Goal: Book appointment/travel/reservation

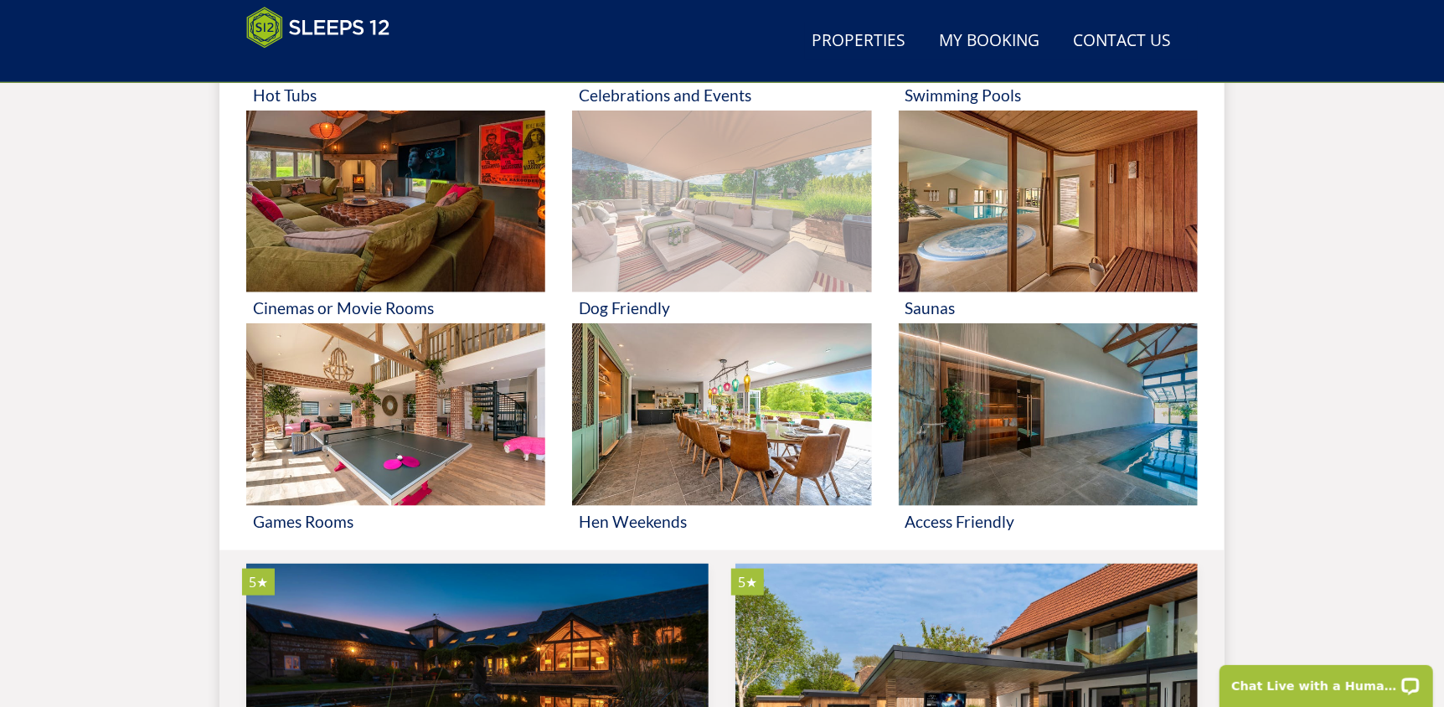
scroll to position [942, 0]
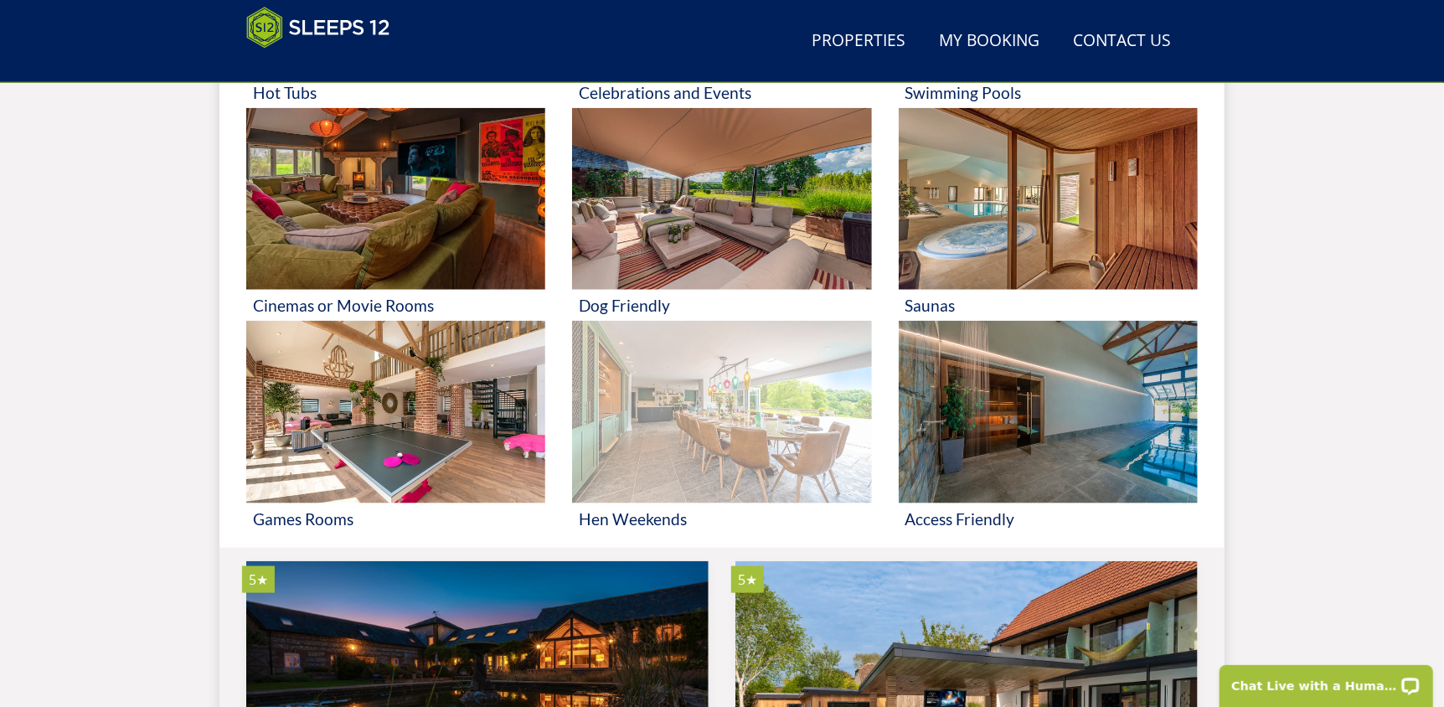
click at [763, 401] on img at bounding box center [721, 412] width 299 height 183
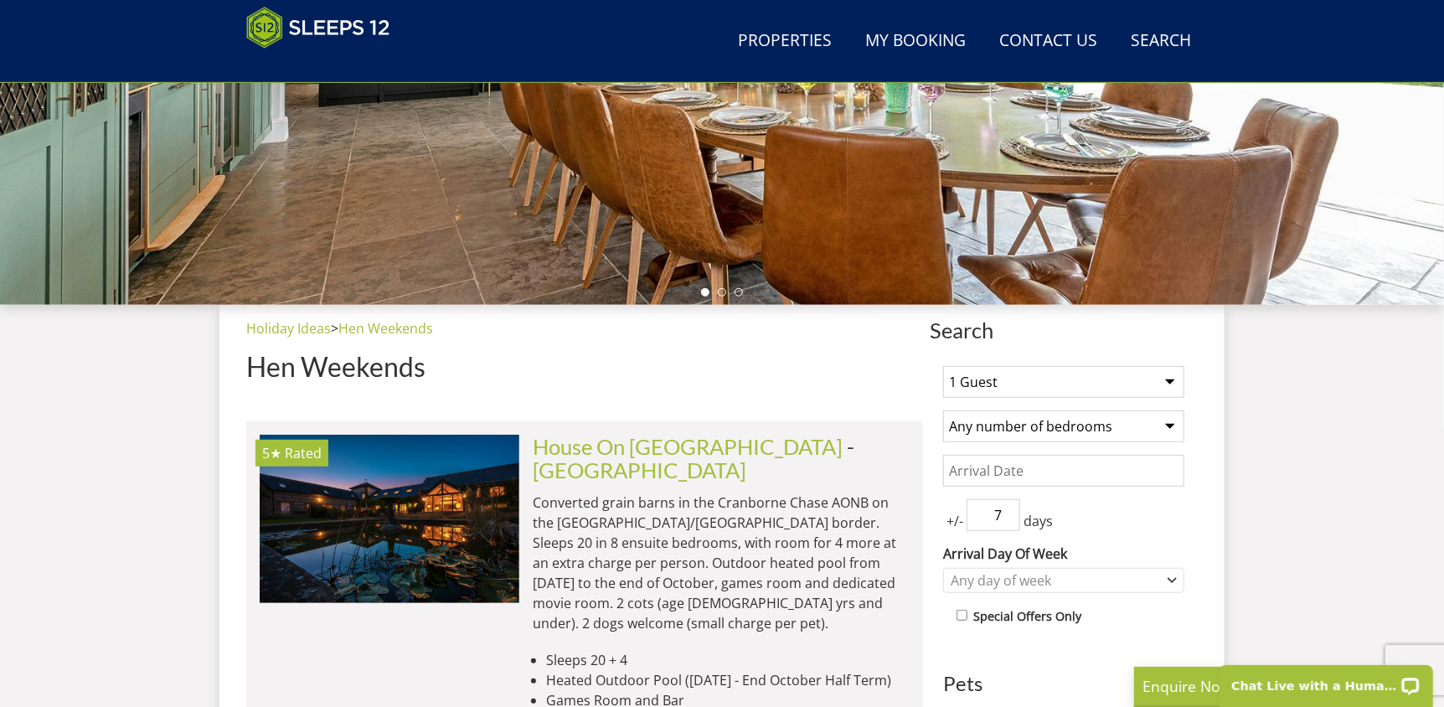
scroll to position [499, 0]
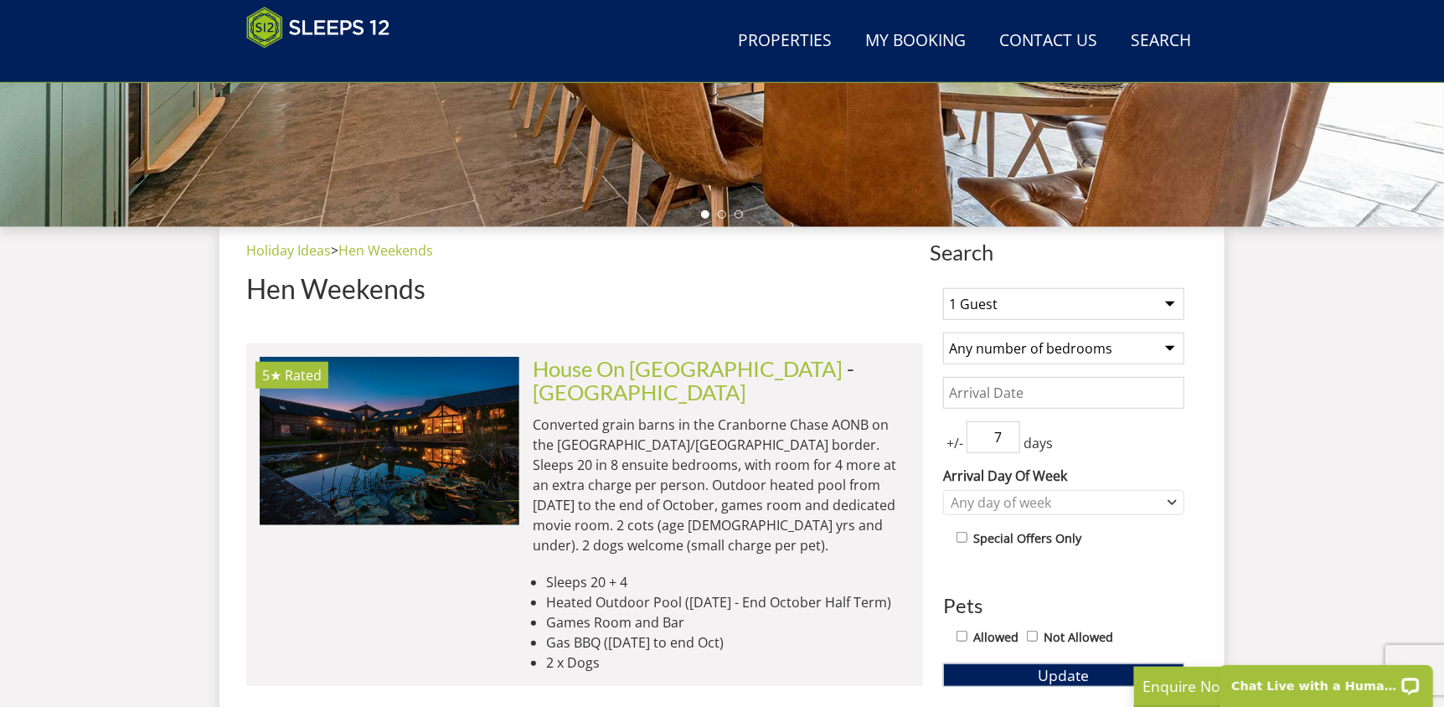
click at [999, 309] on select "1 Guest 2 Guests 3 Guests 4 Guests 5 Guests 6 Guests 7 Guests 8 Guests 9 Guests…" at bounding box center [1063, 304] width 241 height 32
select select "16"
click at [943, 288] on select "1 Guest 2 Guests 3 Guests 4 Guests 5 Guests 6 Guests 7 Guests 8 Guests 9 Guests…" at bounding box center [1063, 304] width 241 height 32
click at [1084, 350] on select "Any number of bedrooms 1 Bedroom 2 Bedrooms 3 Bedrooms 4 Bedrooms 5 Bedrooms 6 …" at bounding box center [1063, 349] width 241 height 32
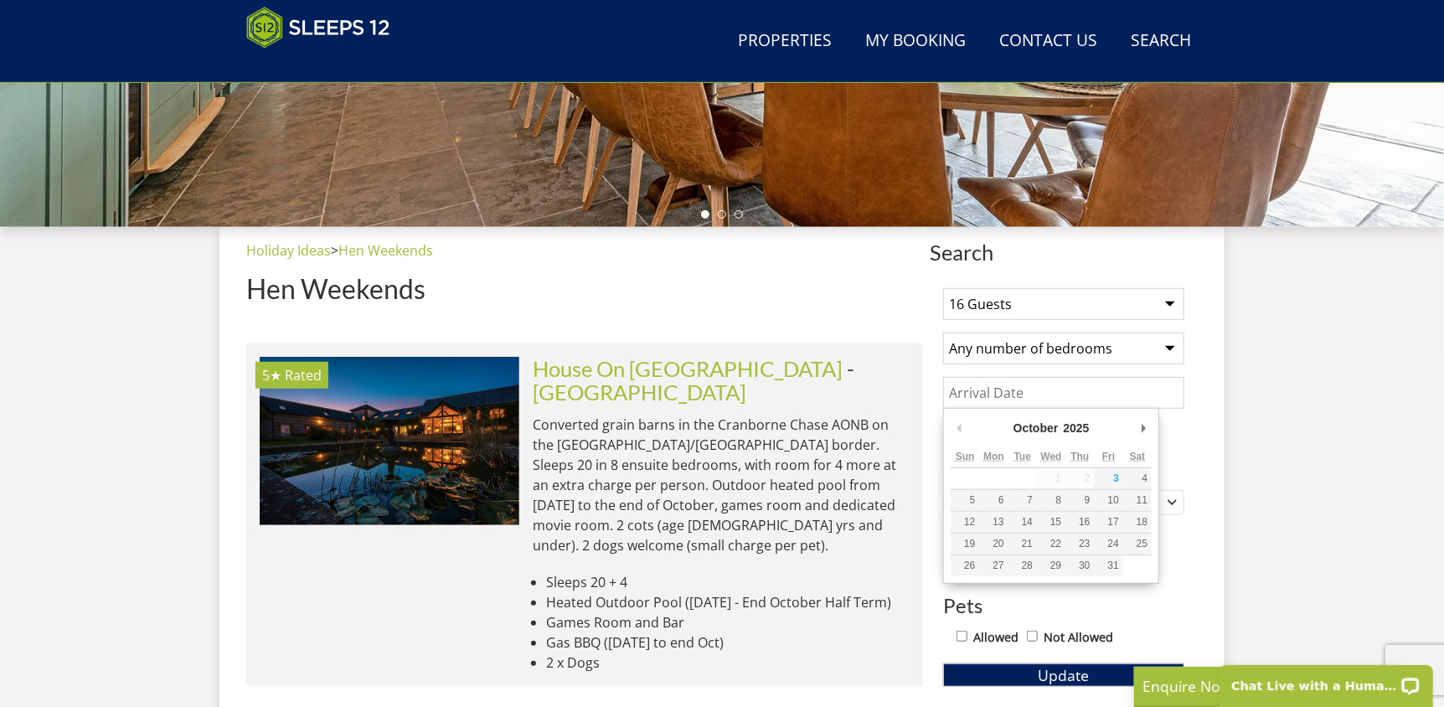
click at [1127, 391] on input "Date" at bounding box center [1063, 393] width 241 height 32
type input "[DATE]"
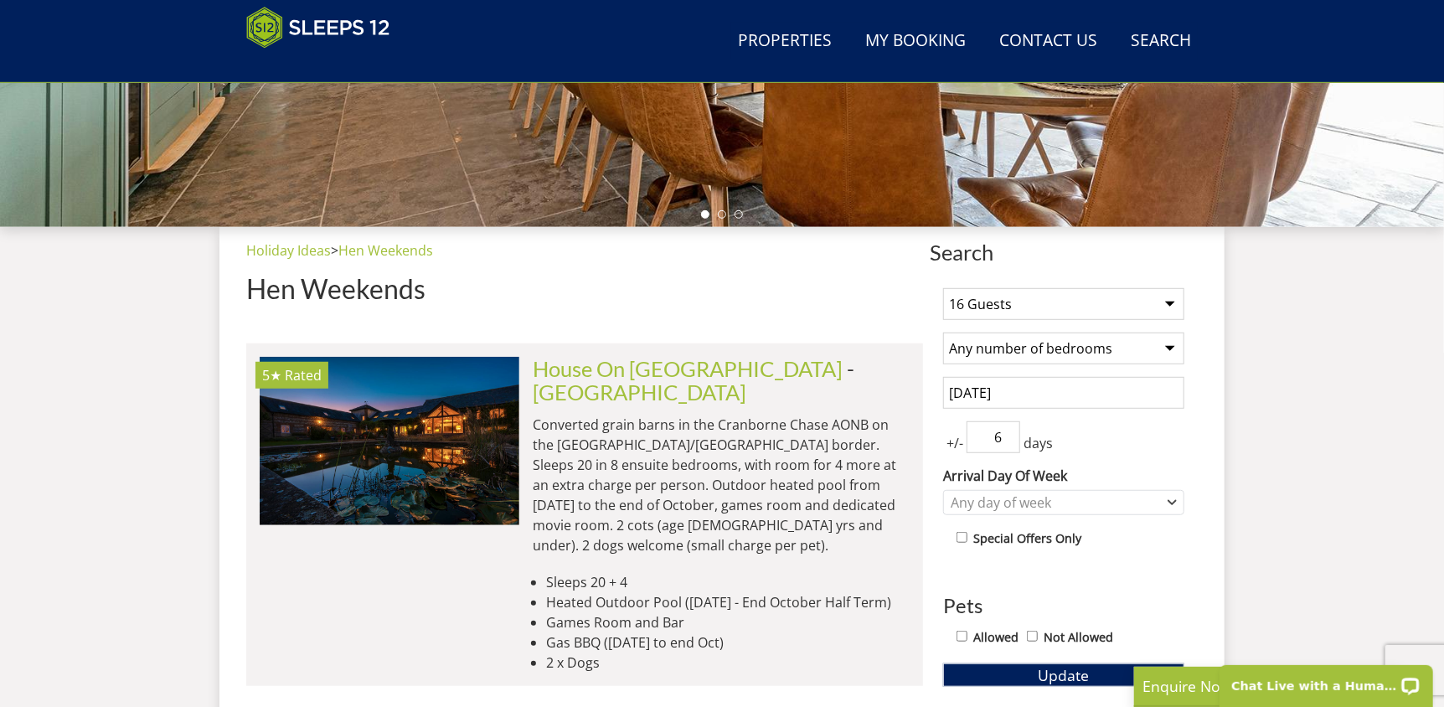
click at [1008, 441] on input "6" at bounding box center [994, 437] width 54 height 32
click at [1008, 441] on input "5" at bounding box center [994, 437] width 54 height 32
click at [1008, 441] on input "4" at bounding box center [994, 437] width 54 height 32
click at [1008, 441] on input "3" at bounding box center [994, 437] width 54 height 32
click at [1008, 441] on input "2" at bounding box center [994, 437] width 54 height 32
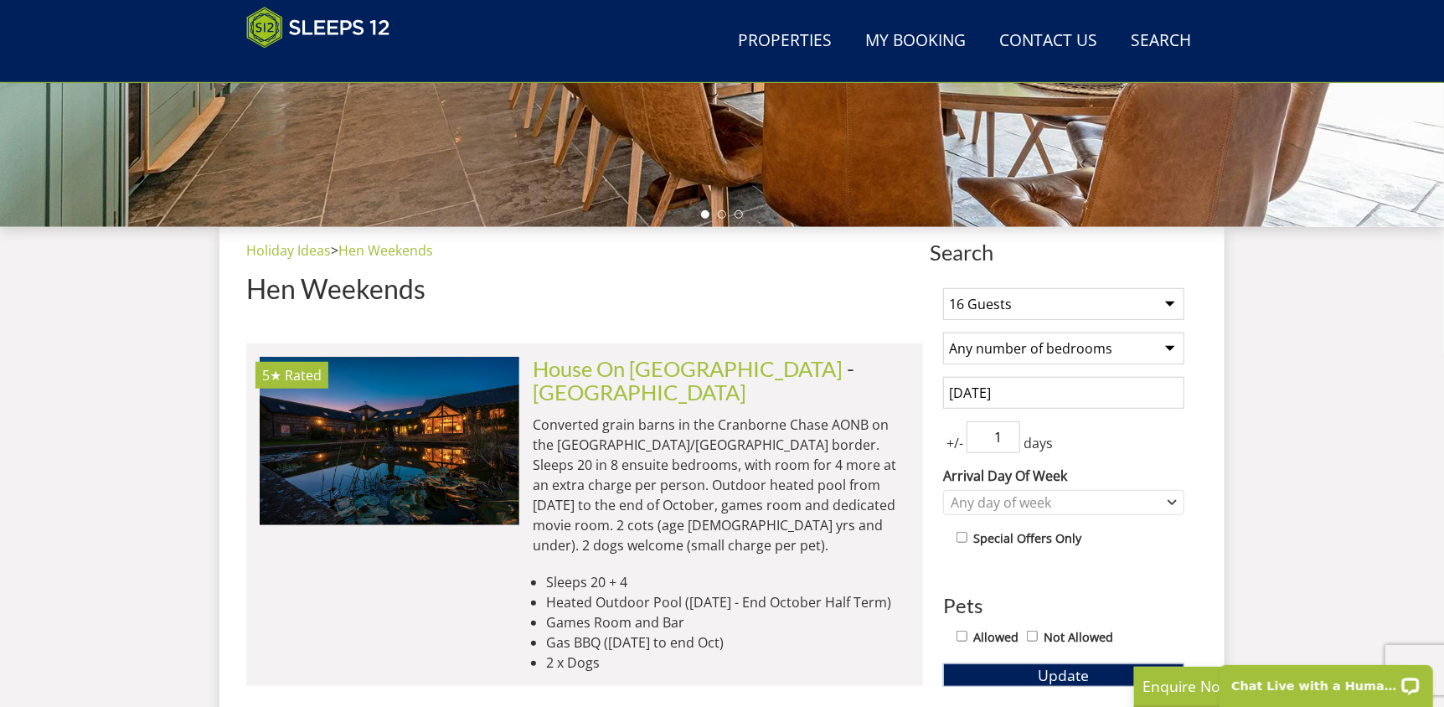
click at [1008, 441] on input "1" at bounding box center [994, 437] width 54 height 32
type input "0"
click at [1008, 441] on input "0" at bounding box center [994, 437] width 54 height 32
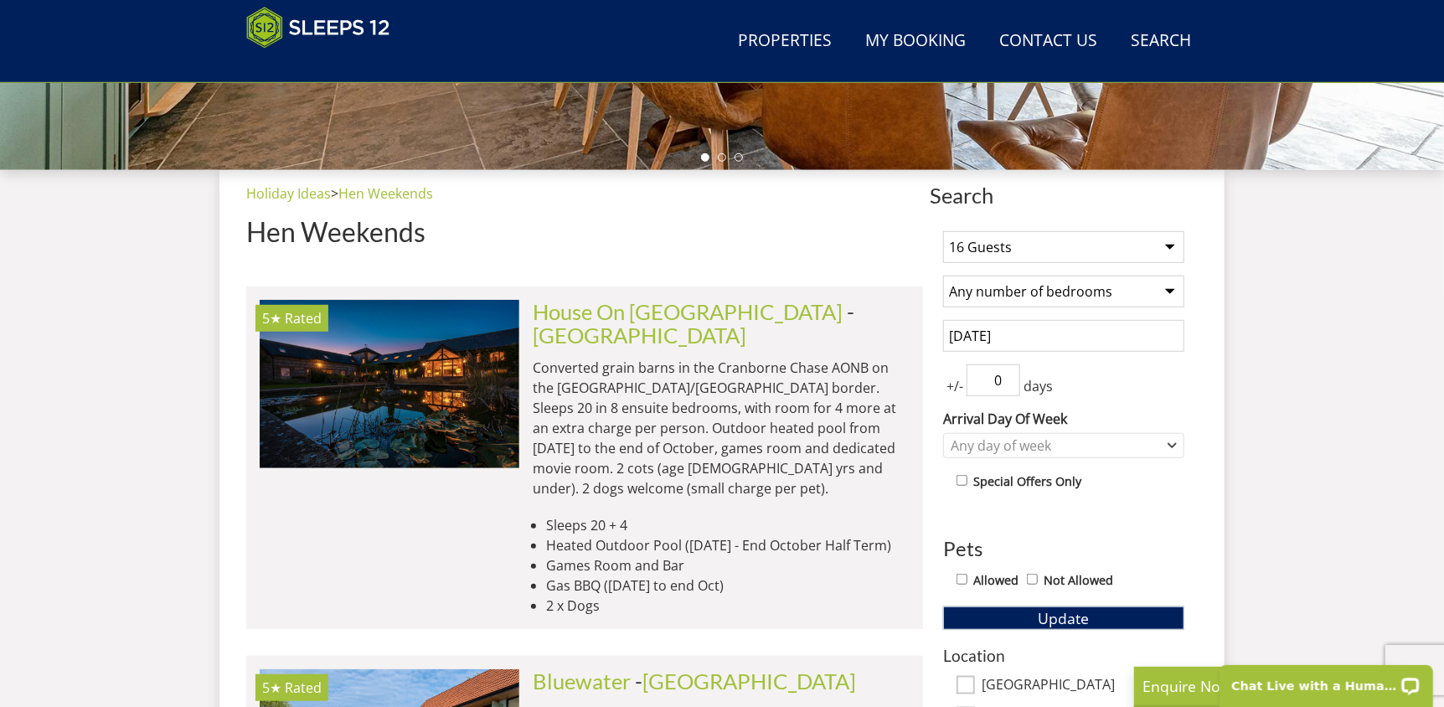
scroll to position [667, 0]
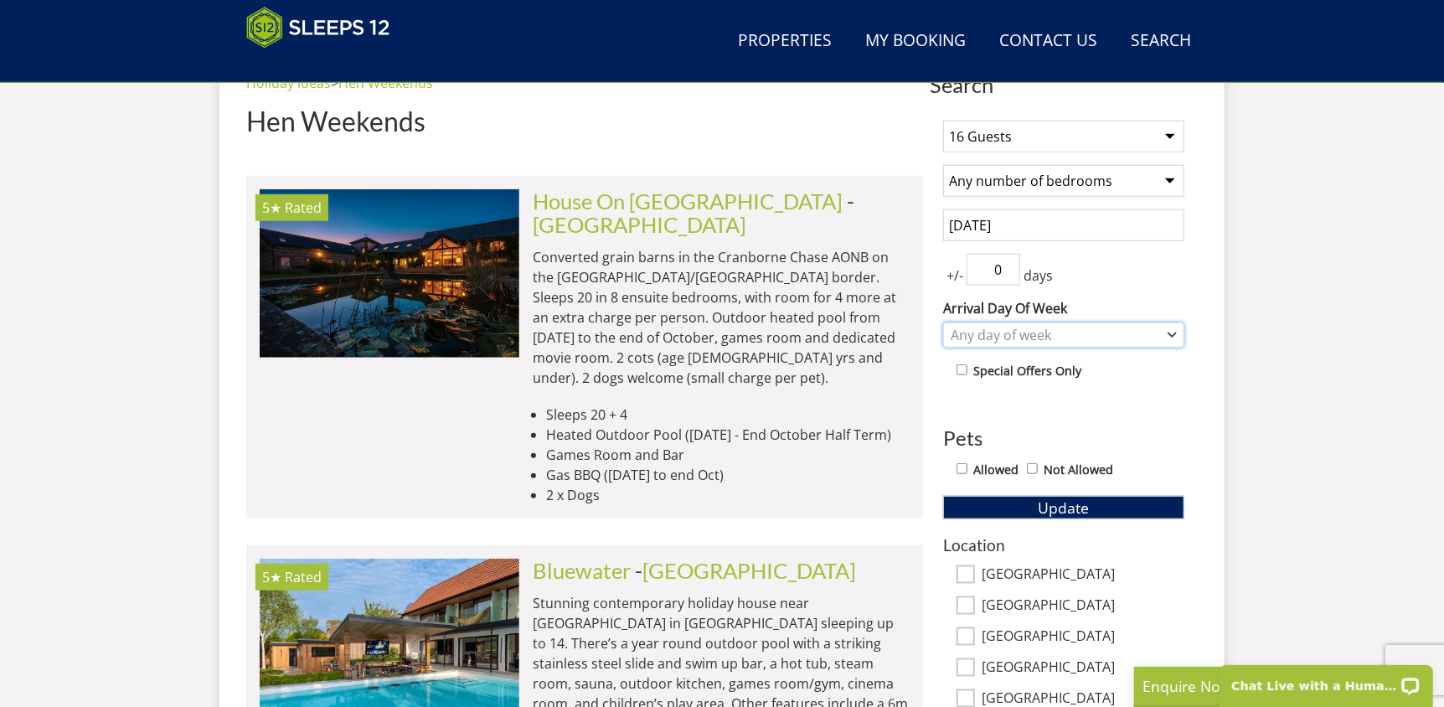
click at [1170, 337] on icon "Combobox" at bounding box center [1172, 335] width 9 height 10
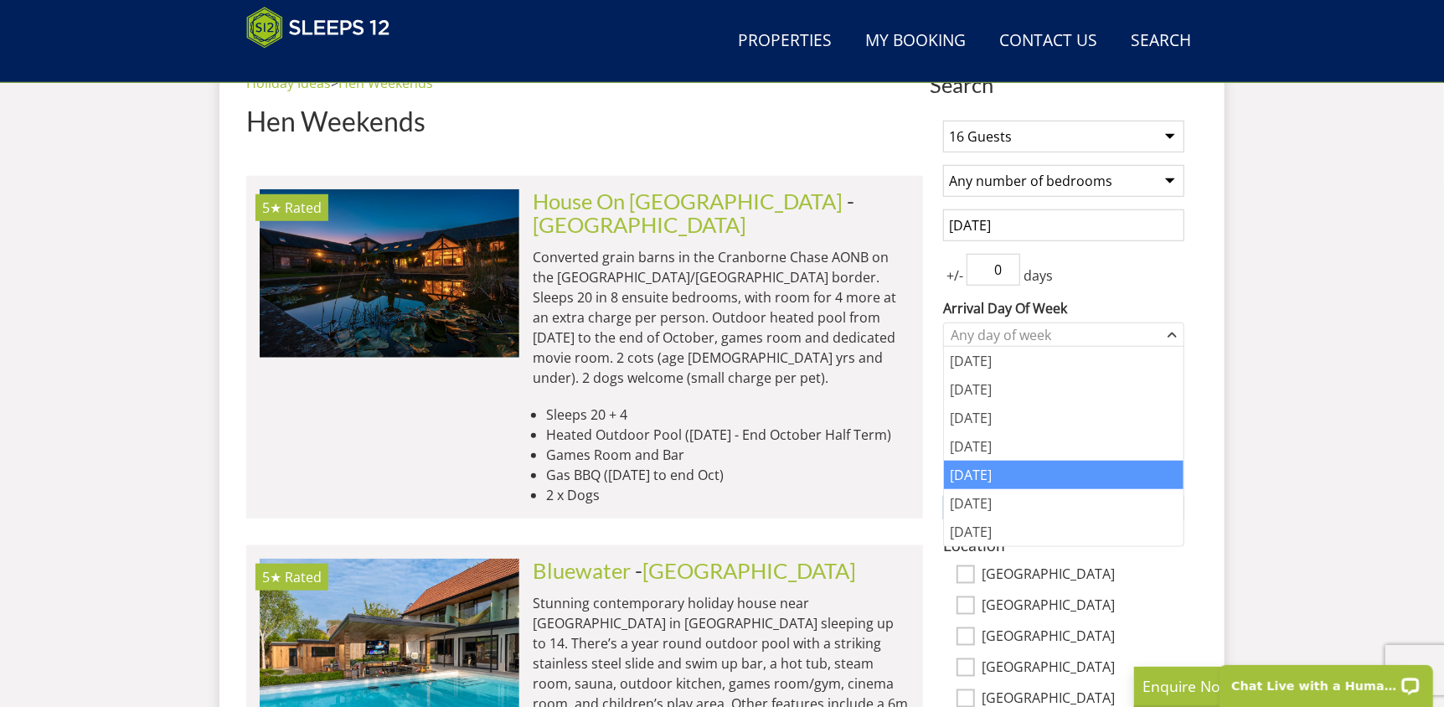
click at [998, 482] on div "[DATE]" at bounding box center [1064, 475] width 240 height 28
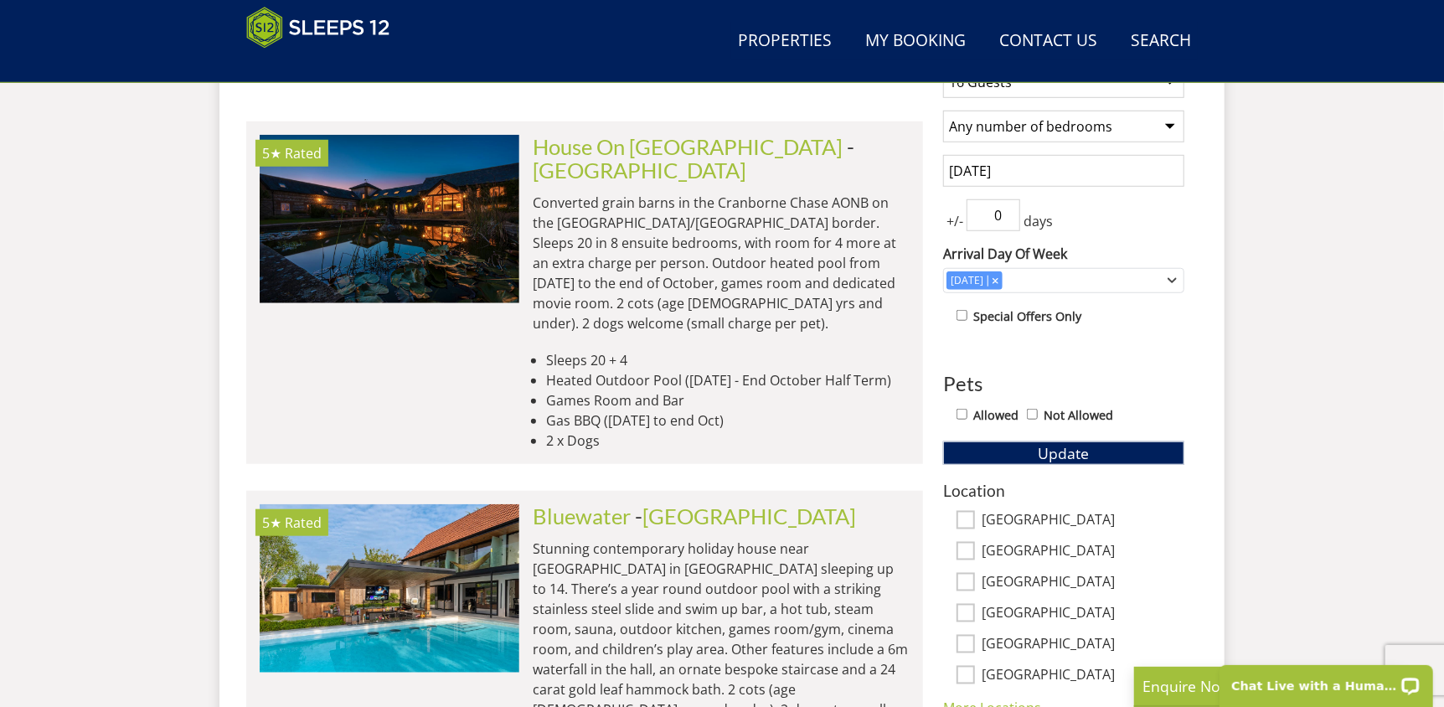
scroll to position [751, 0]
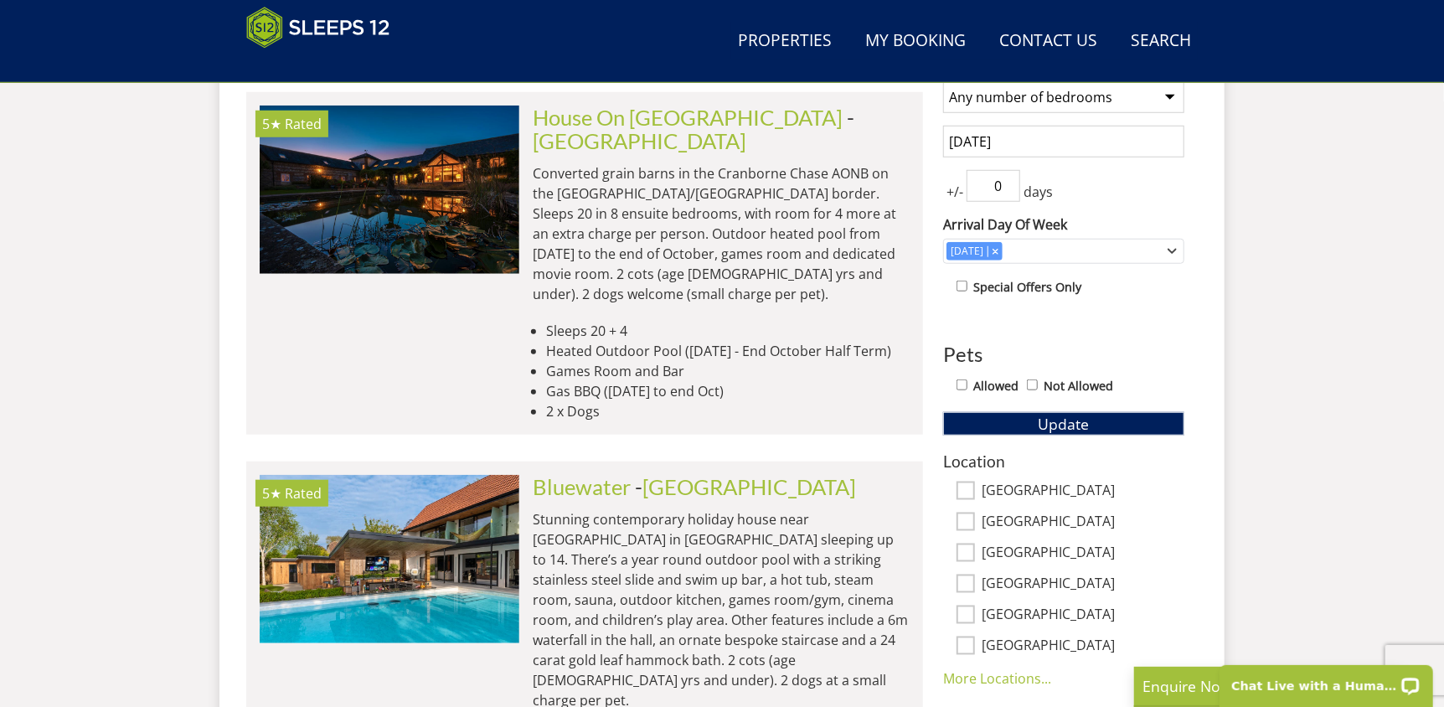
click at [966, 488] on input "[GEOGRAPHIC_DATA]" at bounding box center [966, 491] width 18 height 18
checkbox input "true"
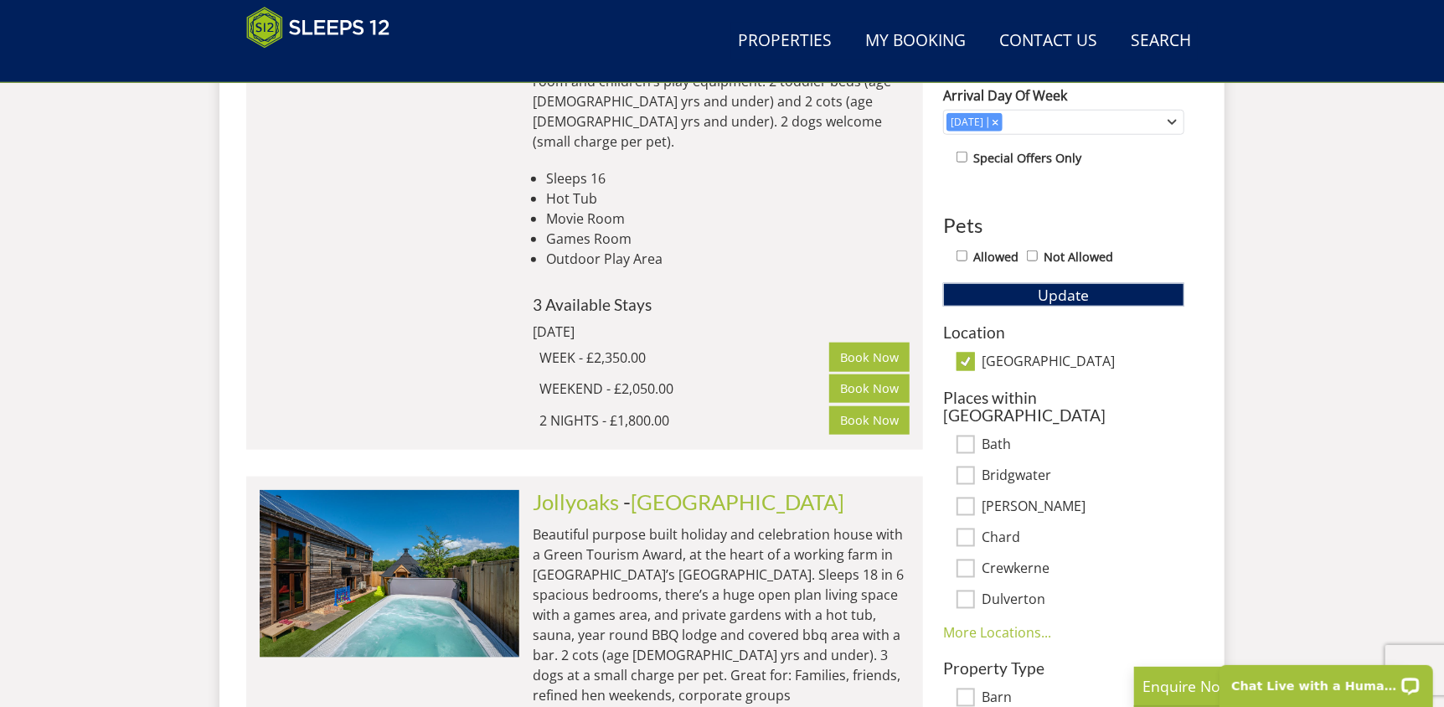
scroll to position [918, 0]
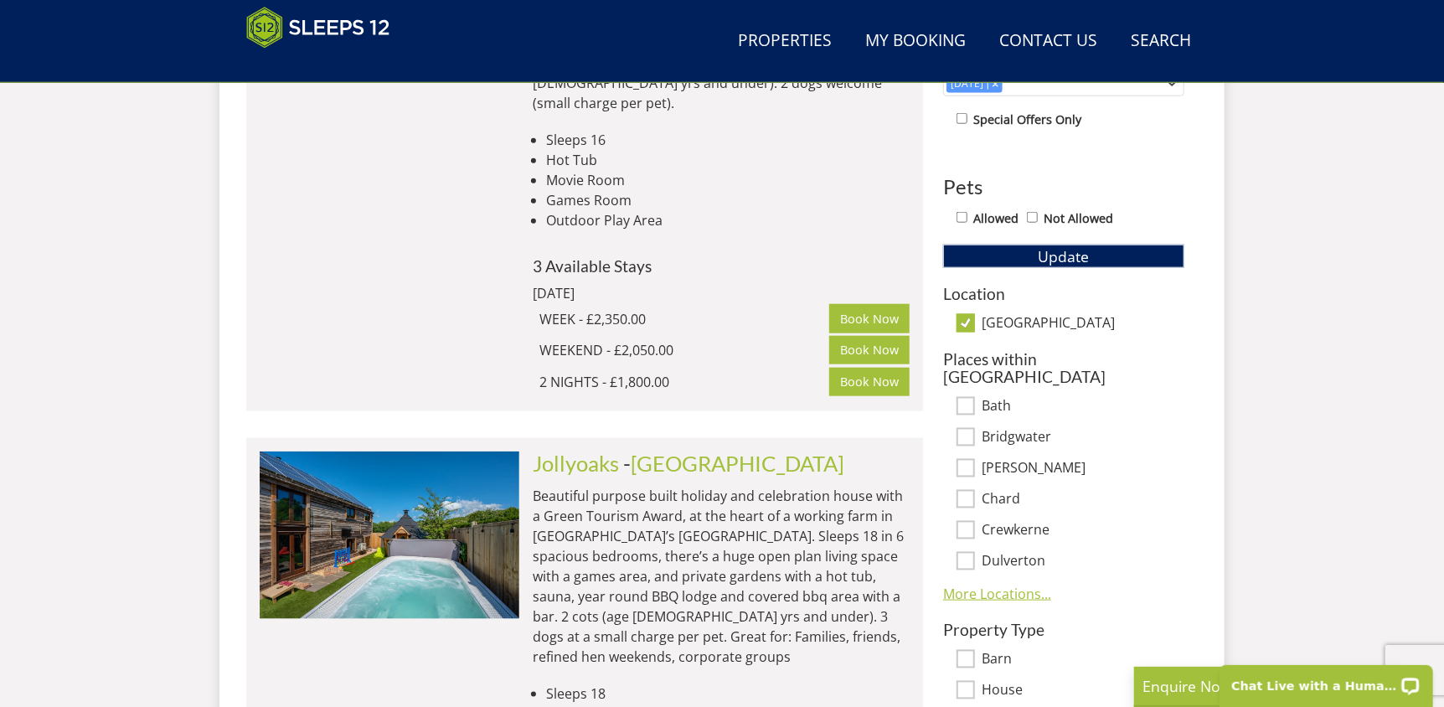
click at [1006, 585] on link "More Locations..." at bounding box center [997, 594] width 108 height 18
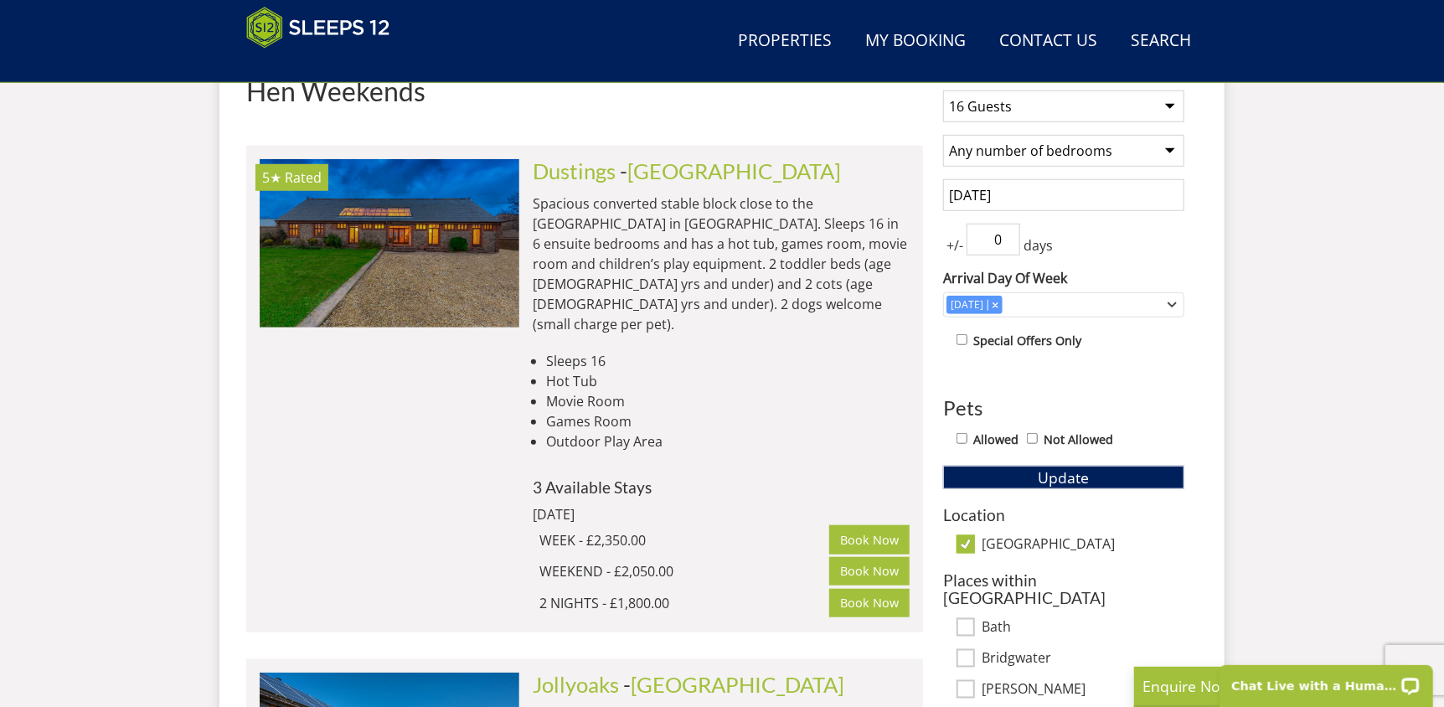
scroll to position [667, 0]
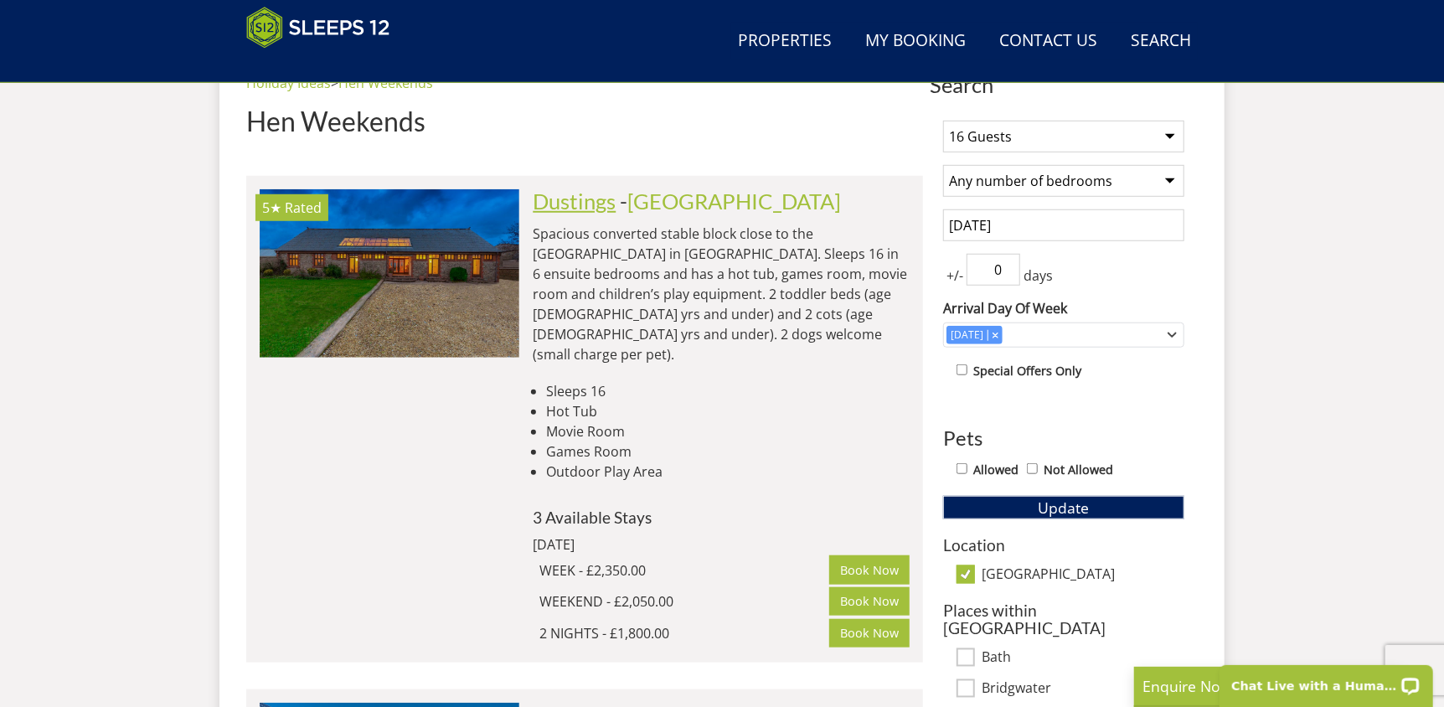
click at [593, 205] on link "Dustings" at bounding box center [574, 200] width 83 height 25
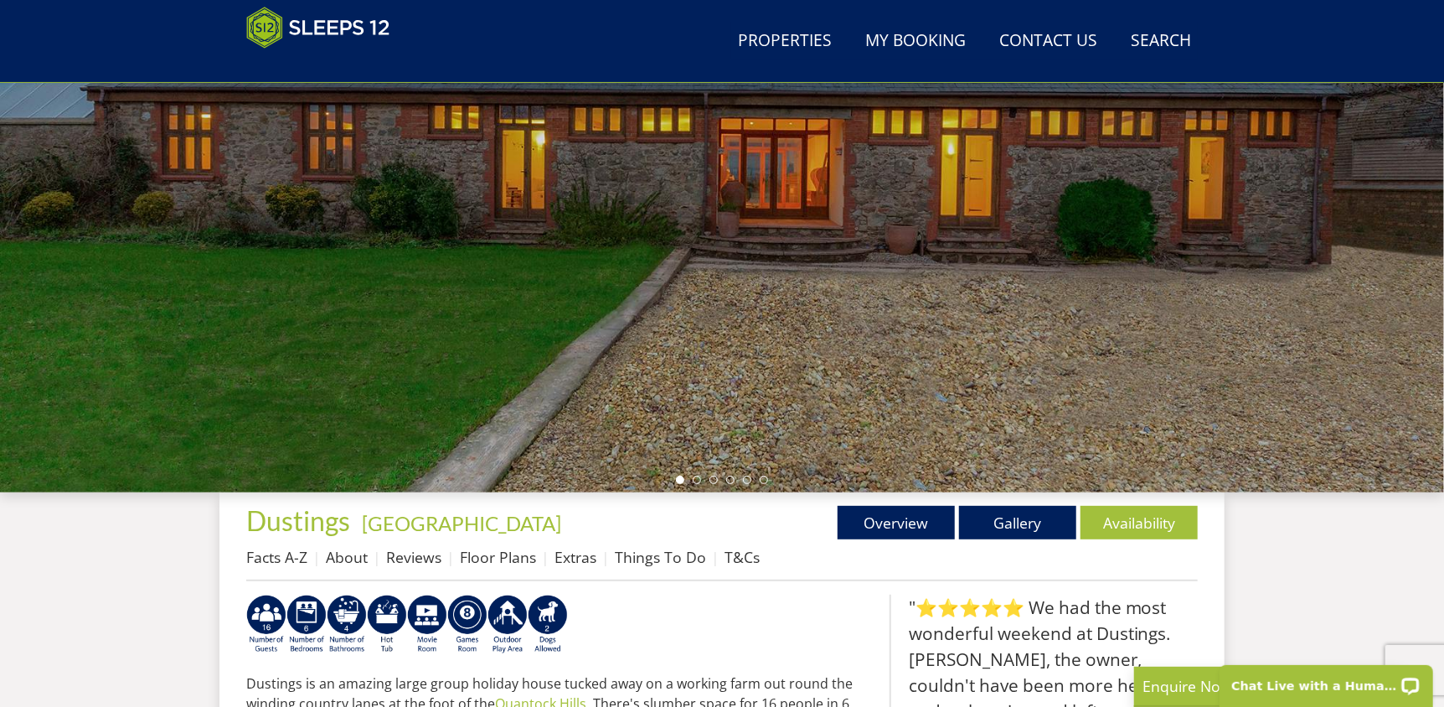
scroll to position [235, 0]
click at [997, 513] on link "Gallery" at bounding box center [1017, 522] width 117 height 34
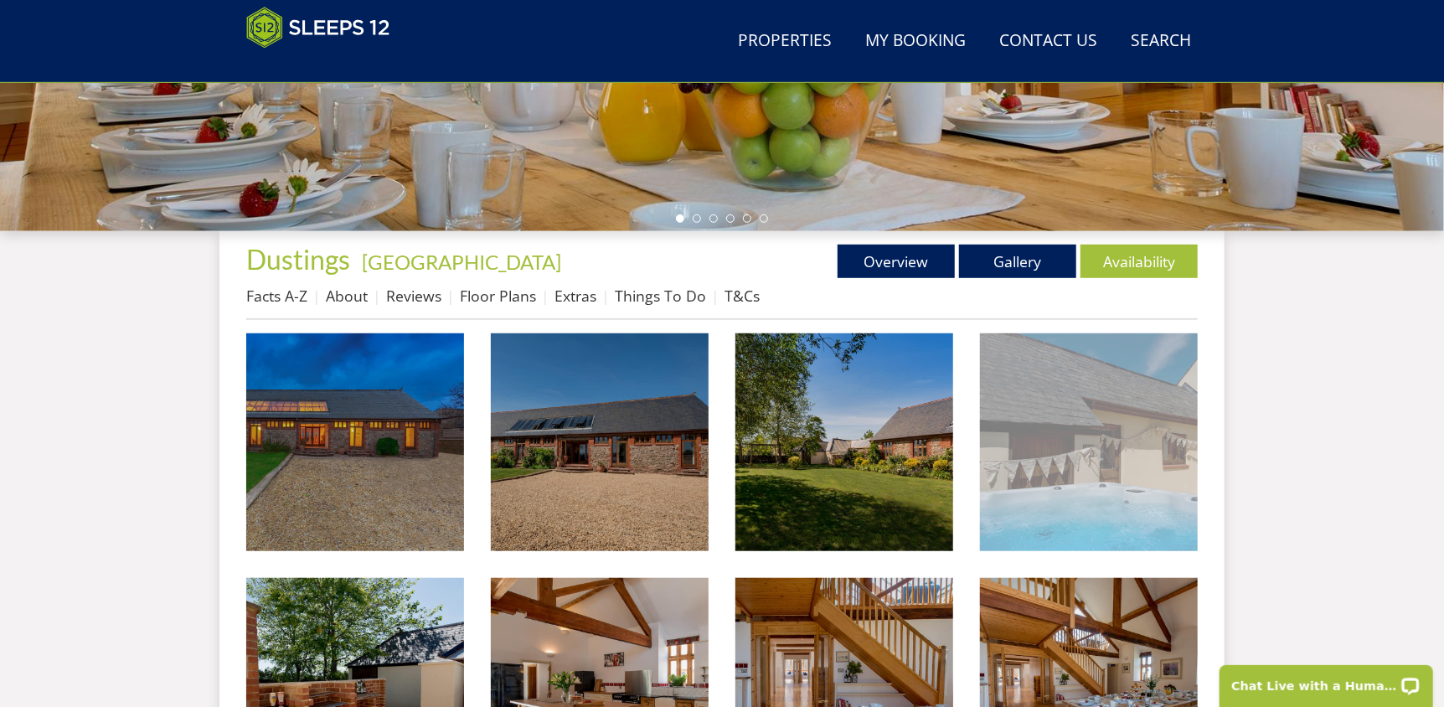
scroll to position [496, 0]
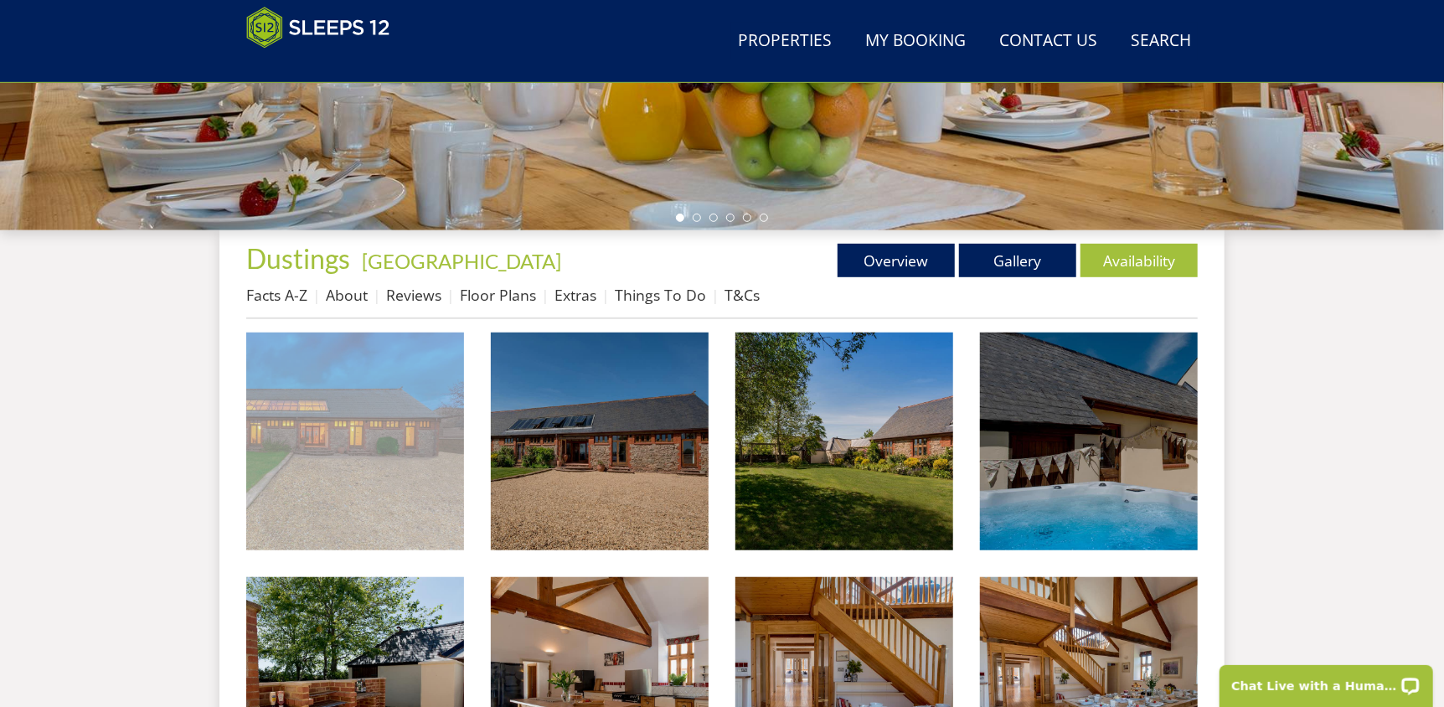
click at [415, 477] on img at bounding box center [355, 442] width 218 height 218
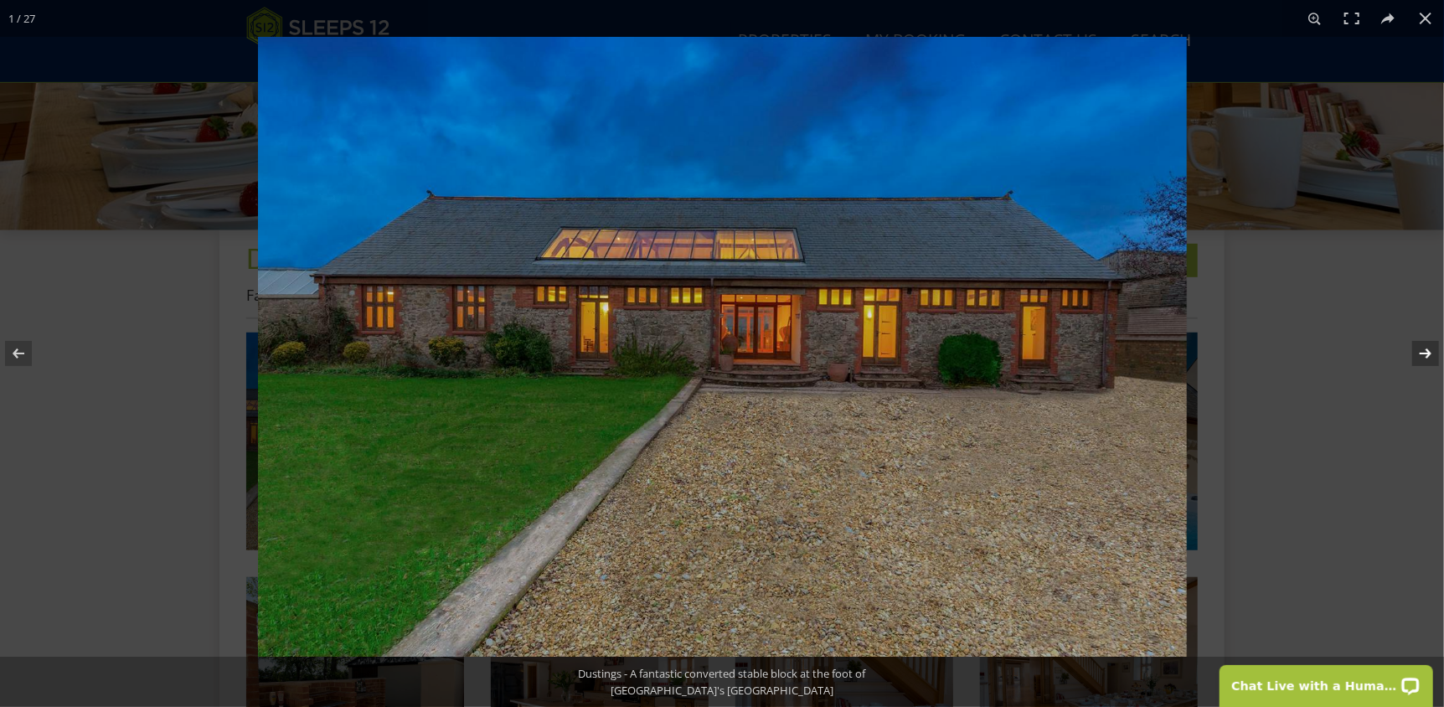
click at [1429, 353] on button at bounding box center [1414, 354] width 59 height 84
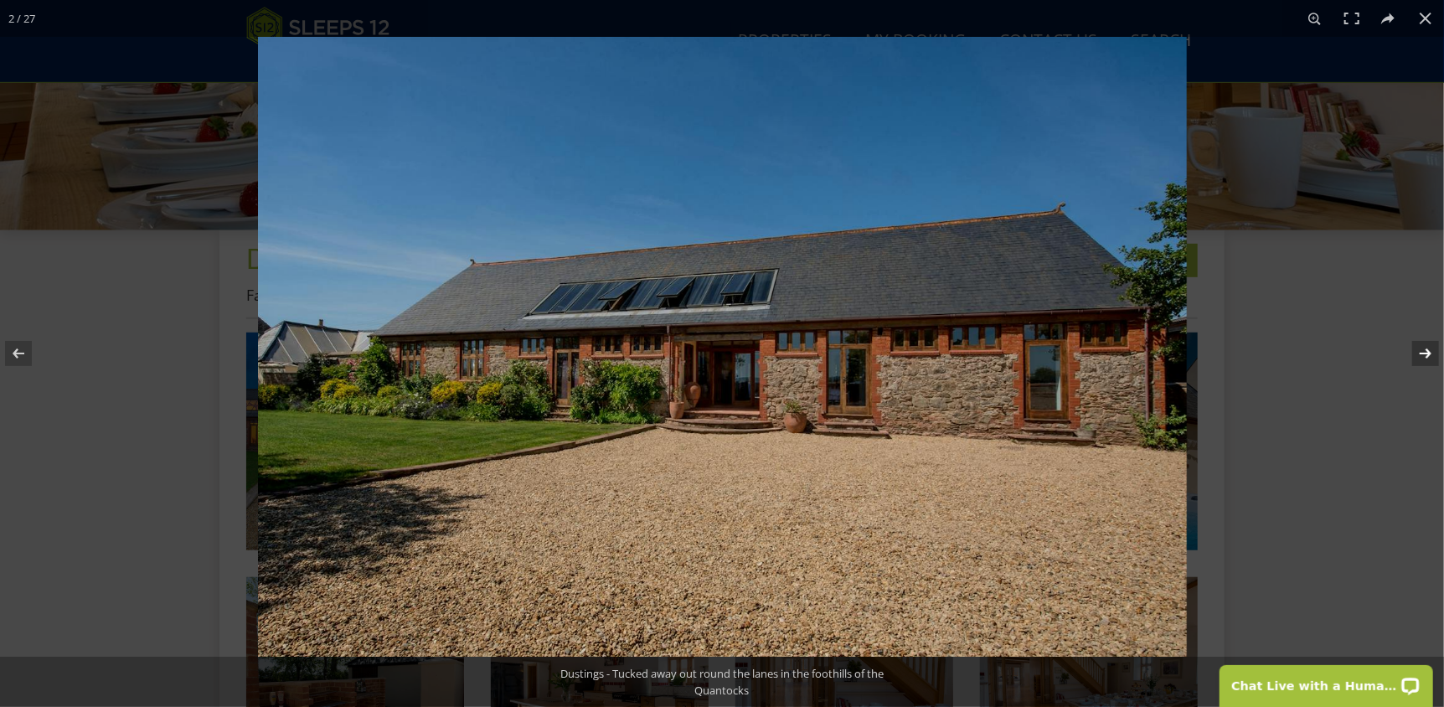
click at [1429, 353] on button at bounding box center [1414, 354] width 59 height 84
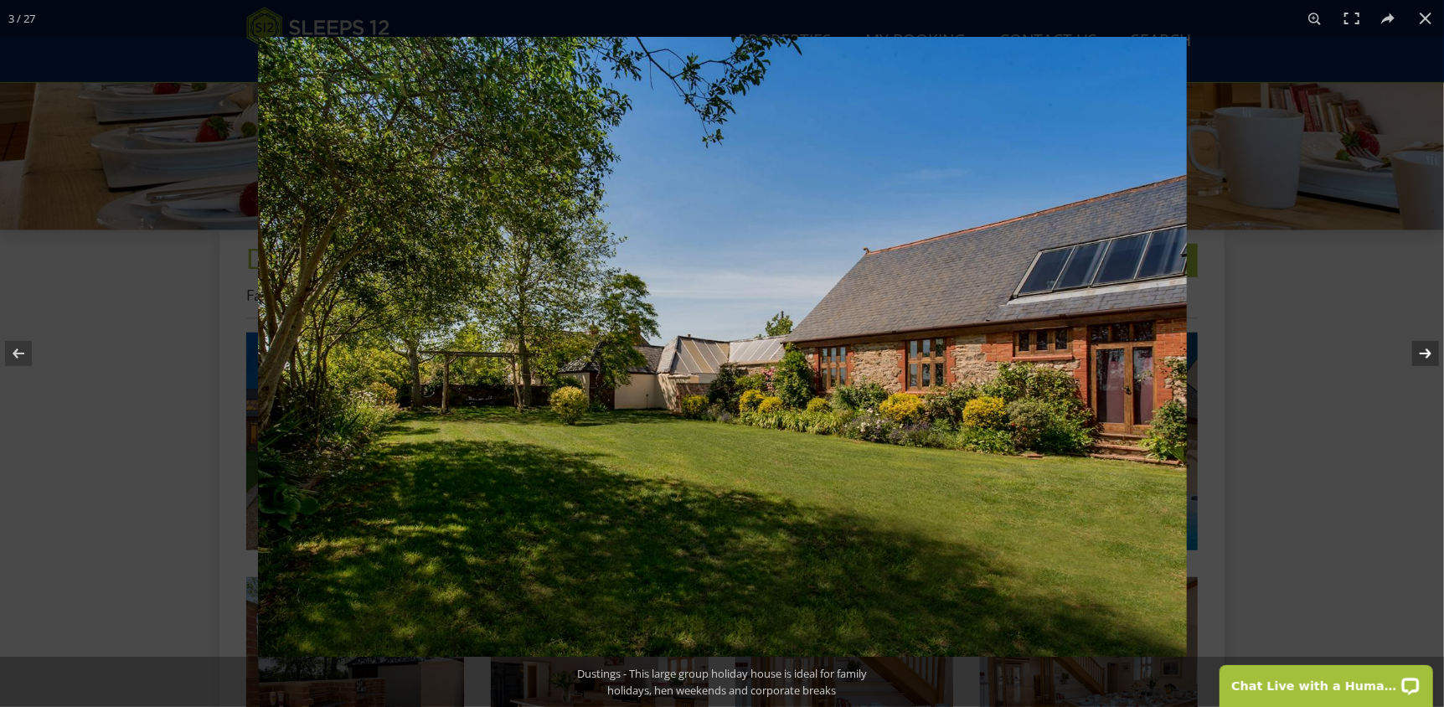
click at [1429, 353] on button at bounding box center [1414, 354] width 59 height 84
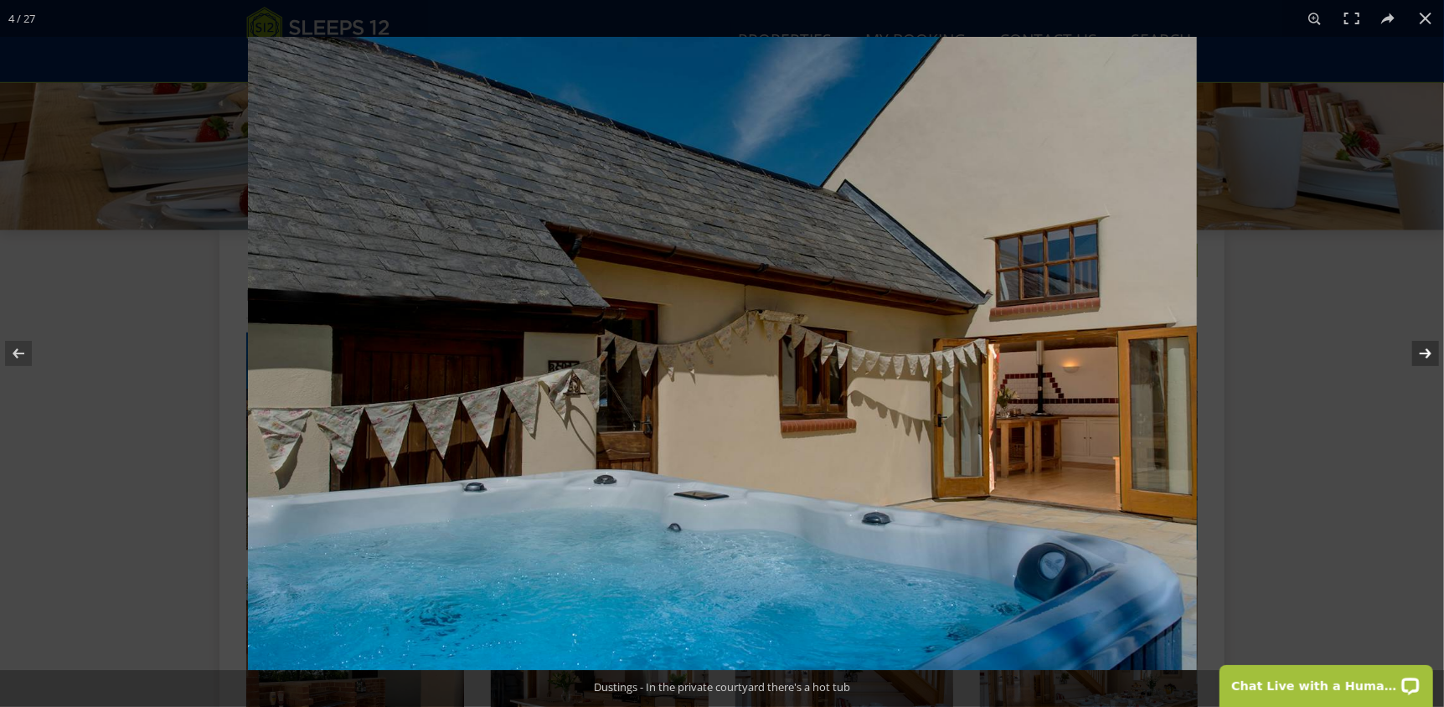
click at [1429, 353] on button at bounding box center [1414, 354] width 59 height 84
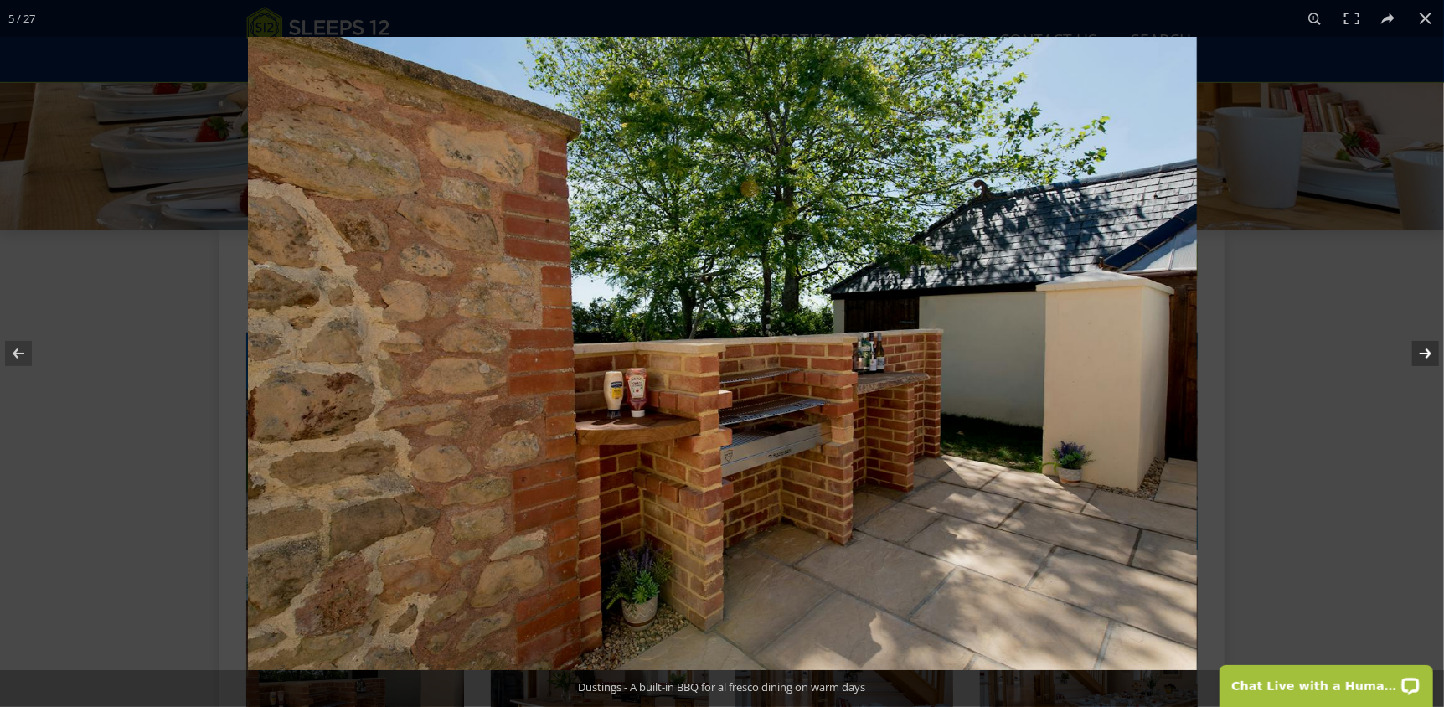
click at [1429, 353] on button at bounding box center [1414, 354] width 59 height 84
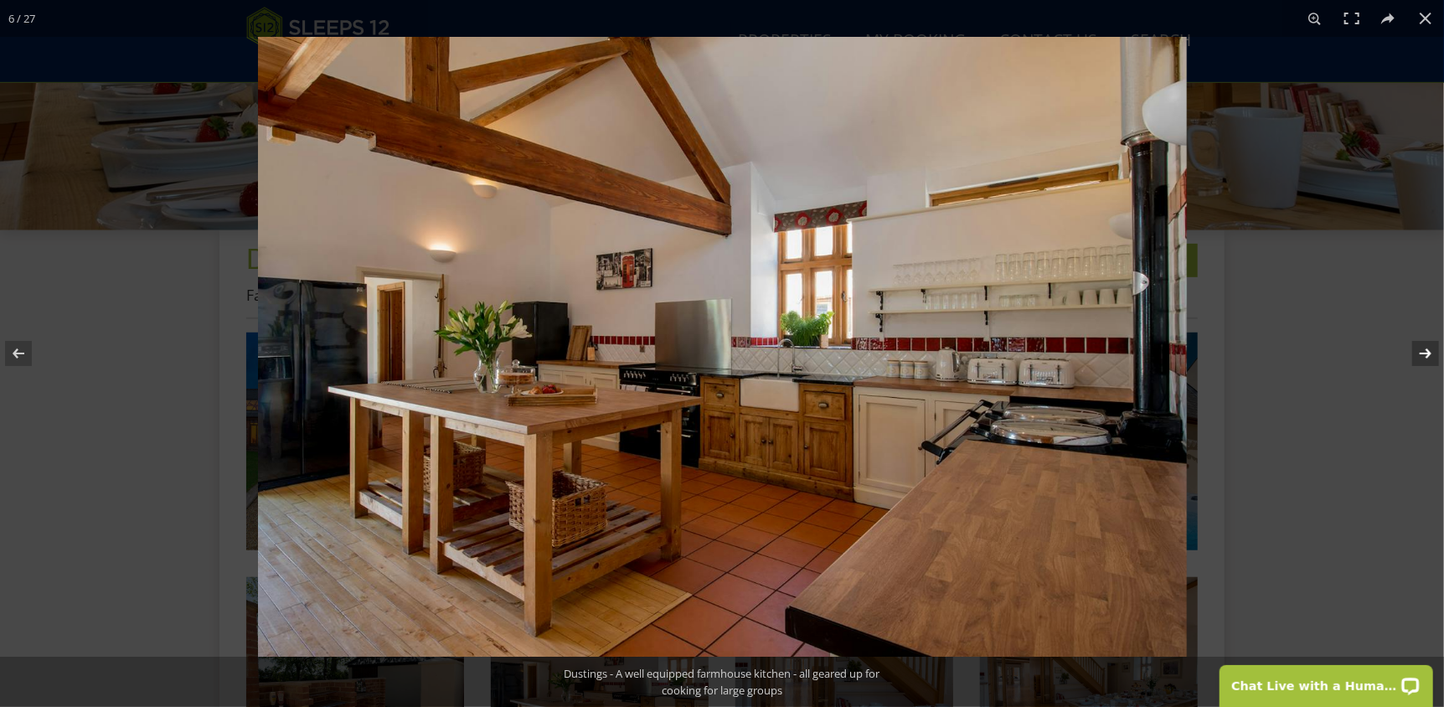
click at [1429, 353] on button at bounding box center [1414, 354] width 59 height 84
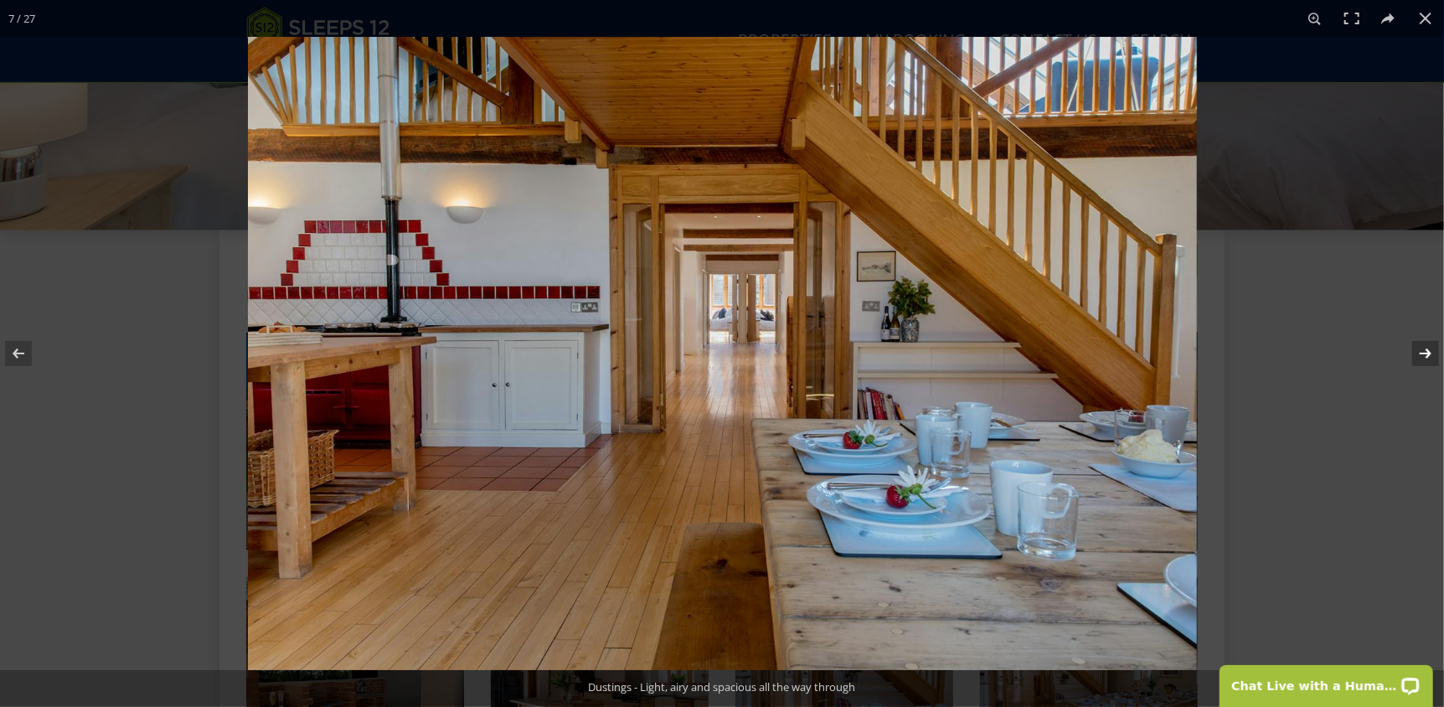
click at [1429, 353] on button at bounding box center [1414, 354] width 59 height 84
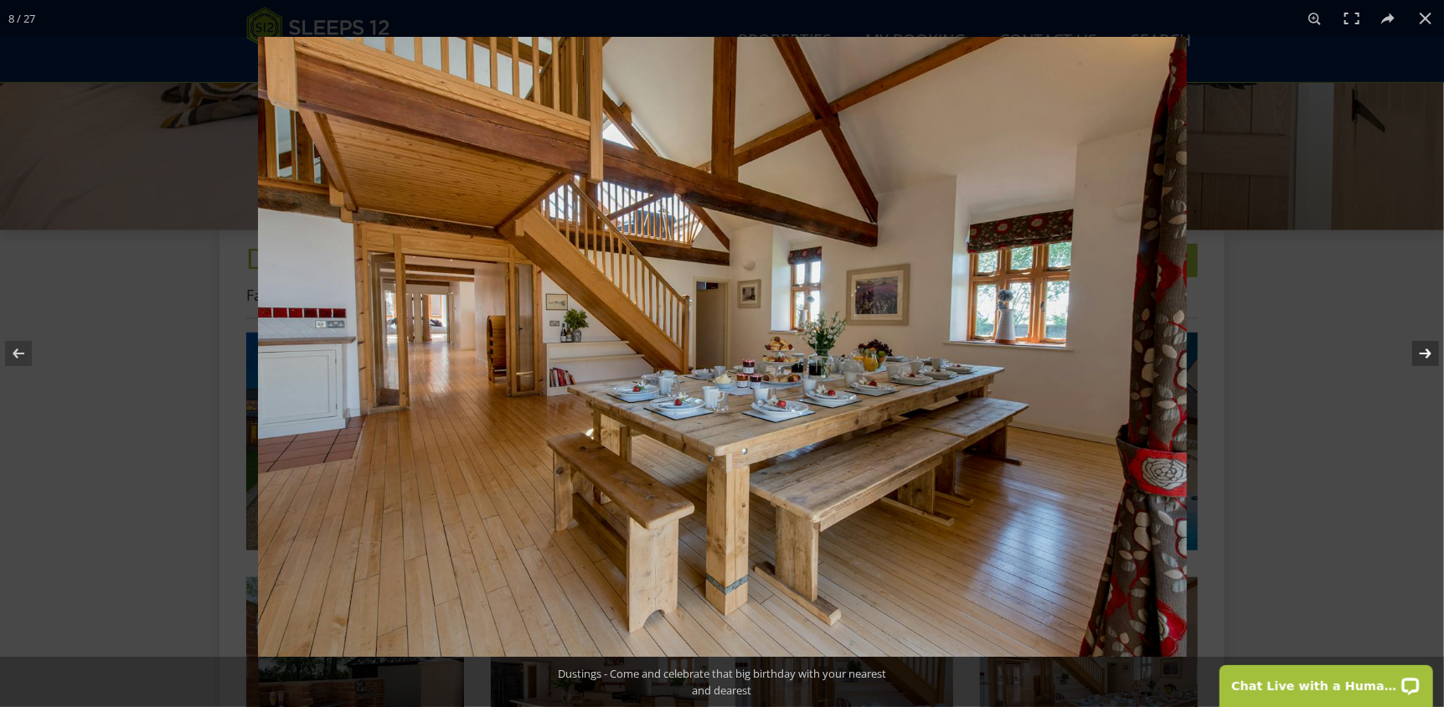
click at [1426, 353] on button at bounding box center [1414, 354] width 59 height 84
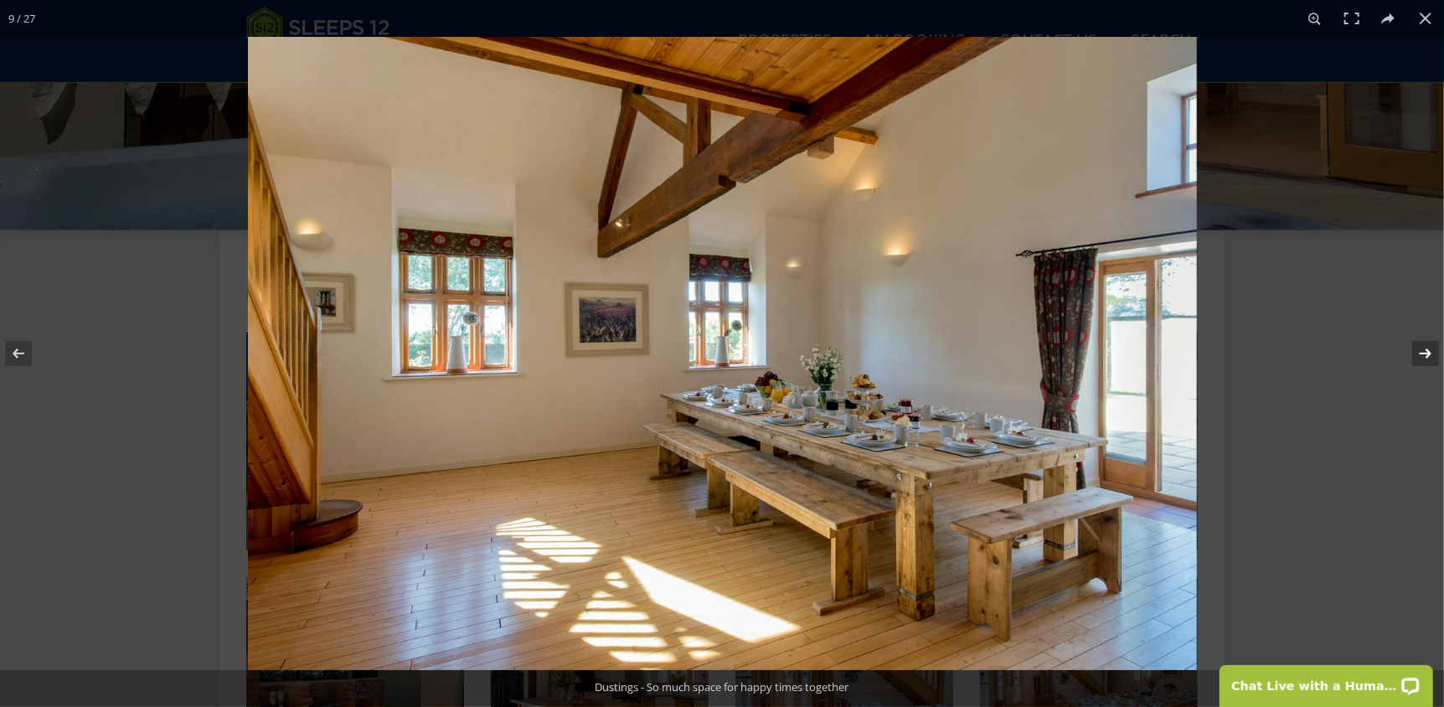
click at [1426, 353] on button at bounding box center [1414, 354] width 59 height 84
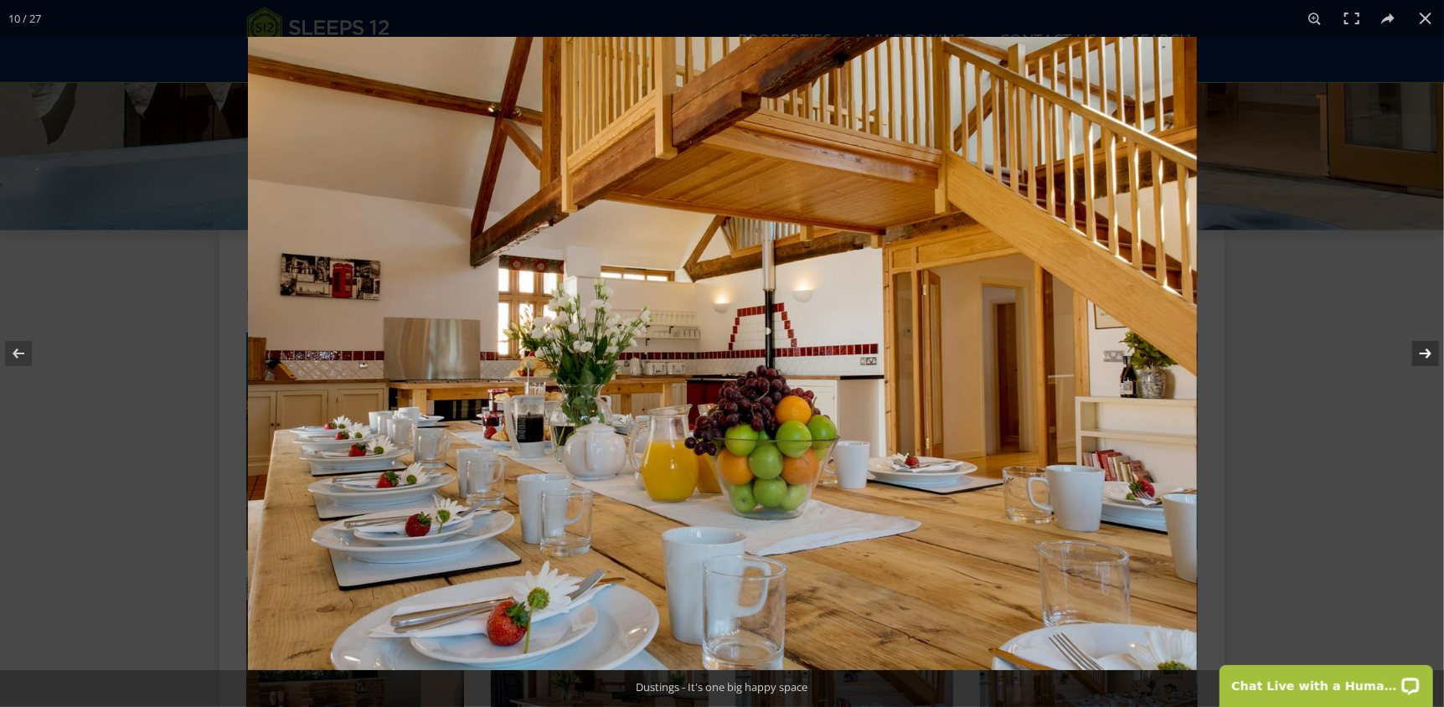
click at [1426, 353] on button at bounding box center [1414, 354] width 59 height 84
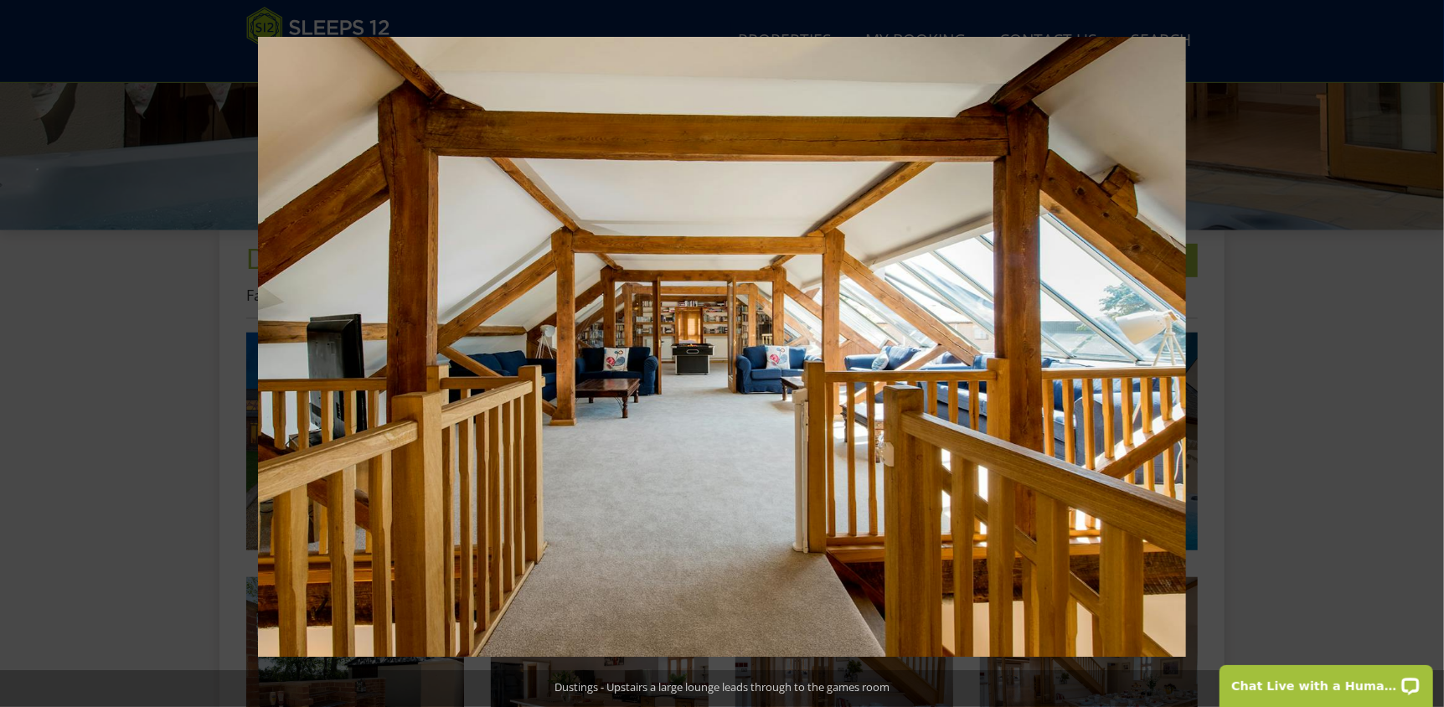
click at [1426, 353] on button at bounding box center [1414, 354] width 59 height 84
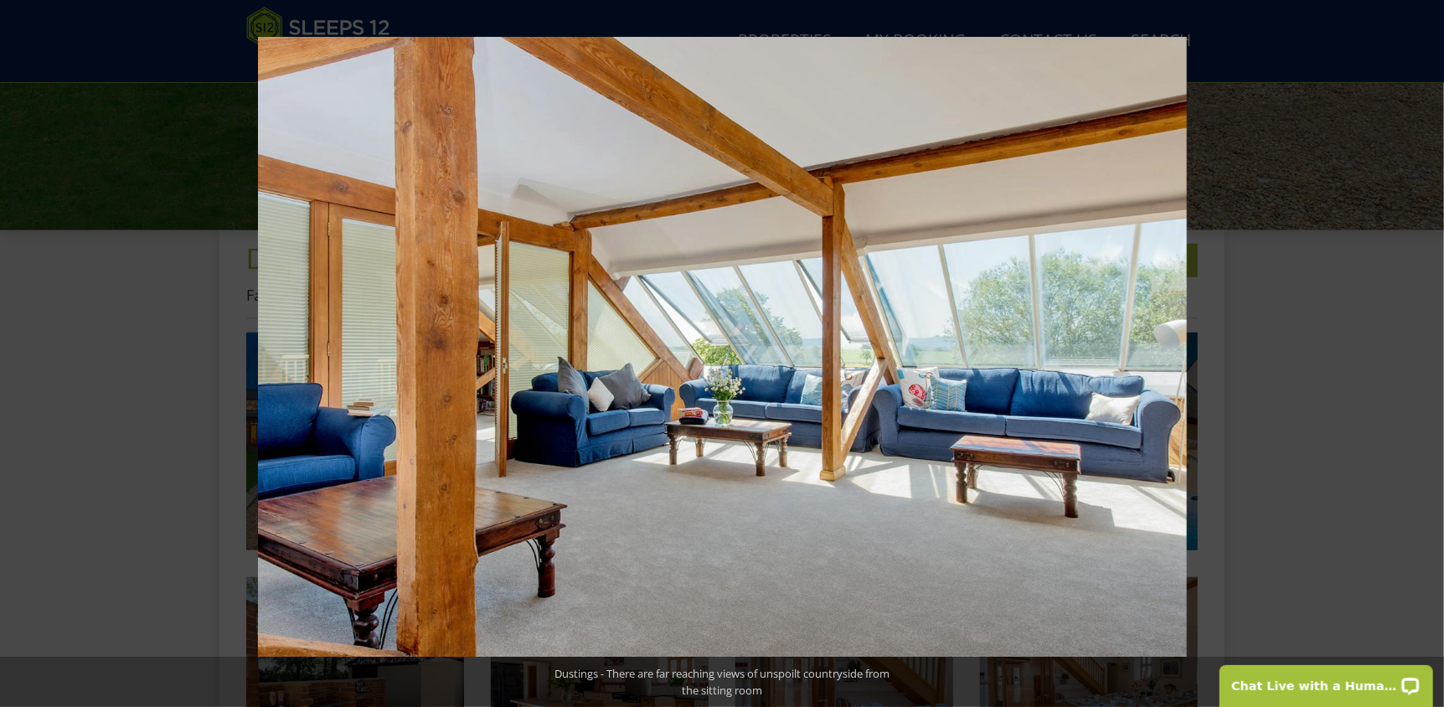
click at [1426, 353] on button at bounding box center [1414, 354] width 59 height 84
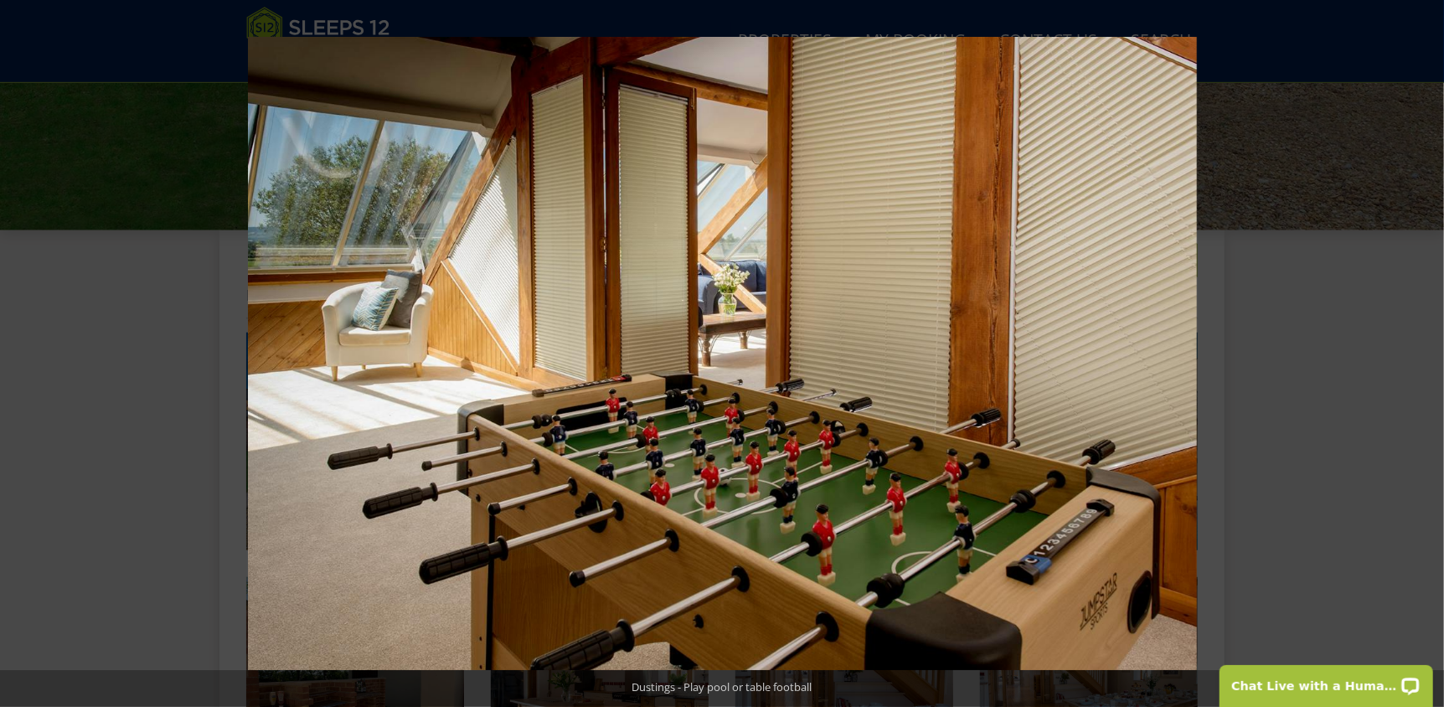
click at [1426, 353] on button at bounding box center [1414, 354] width 59 height 84
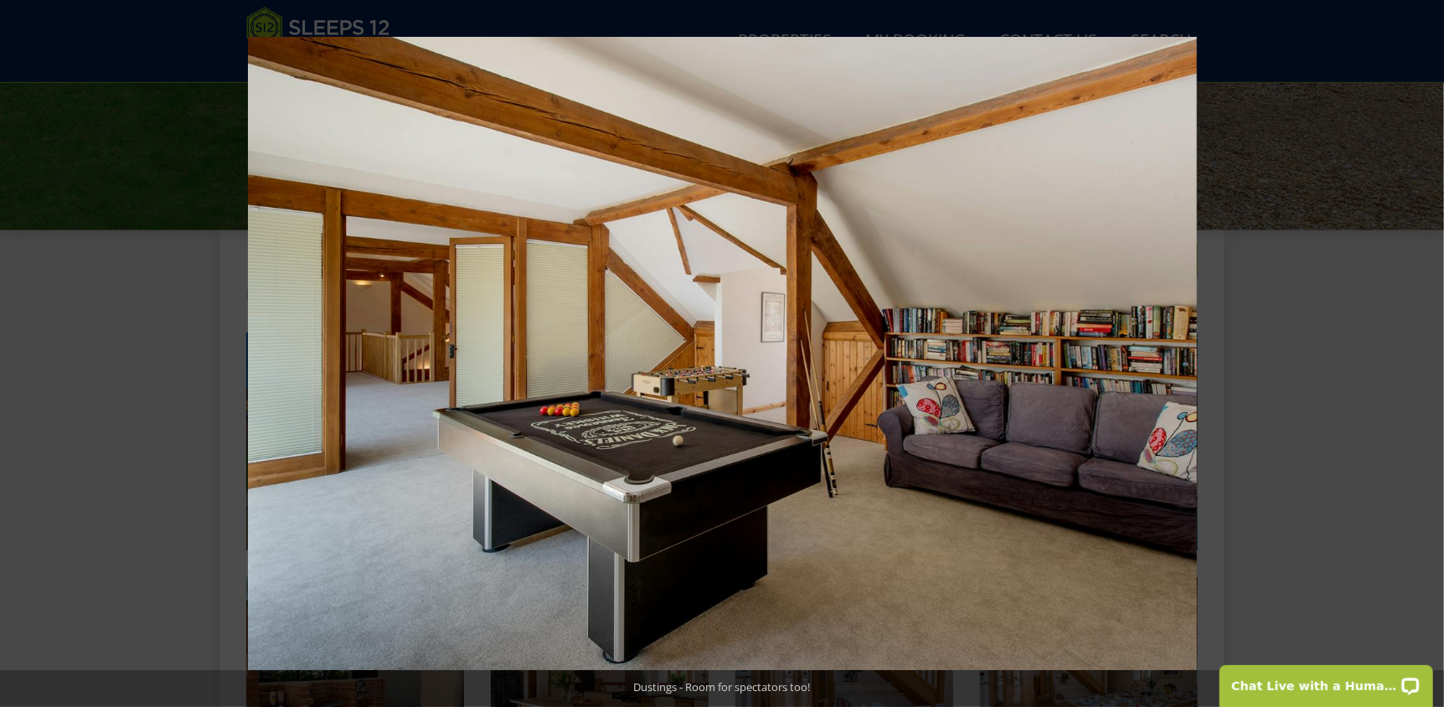
click at [1426, 353] on button at bounding box center [1414, 354] width 59 height 84
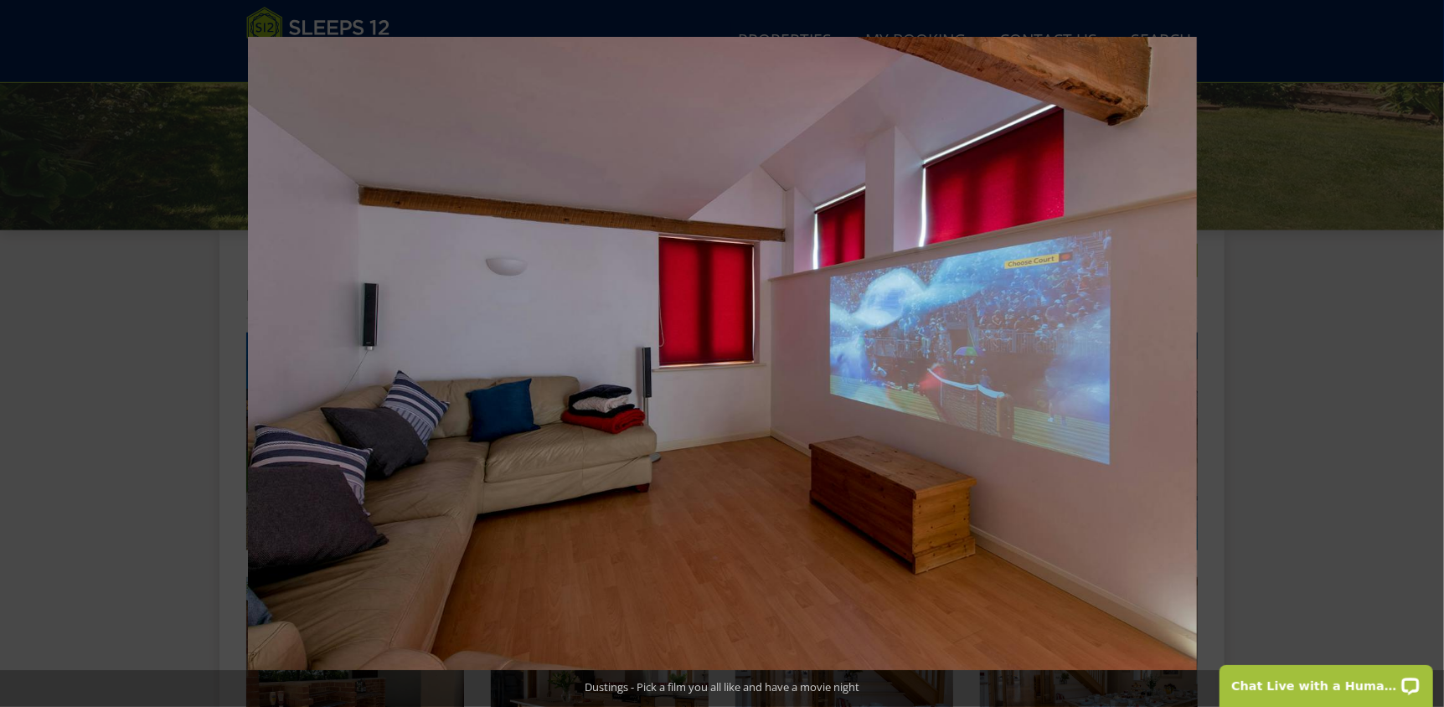
click at [1426, 353] on button at bounding box center [1414, 354] width 59 height 84
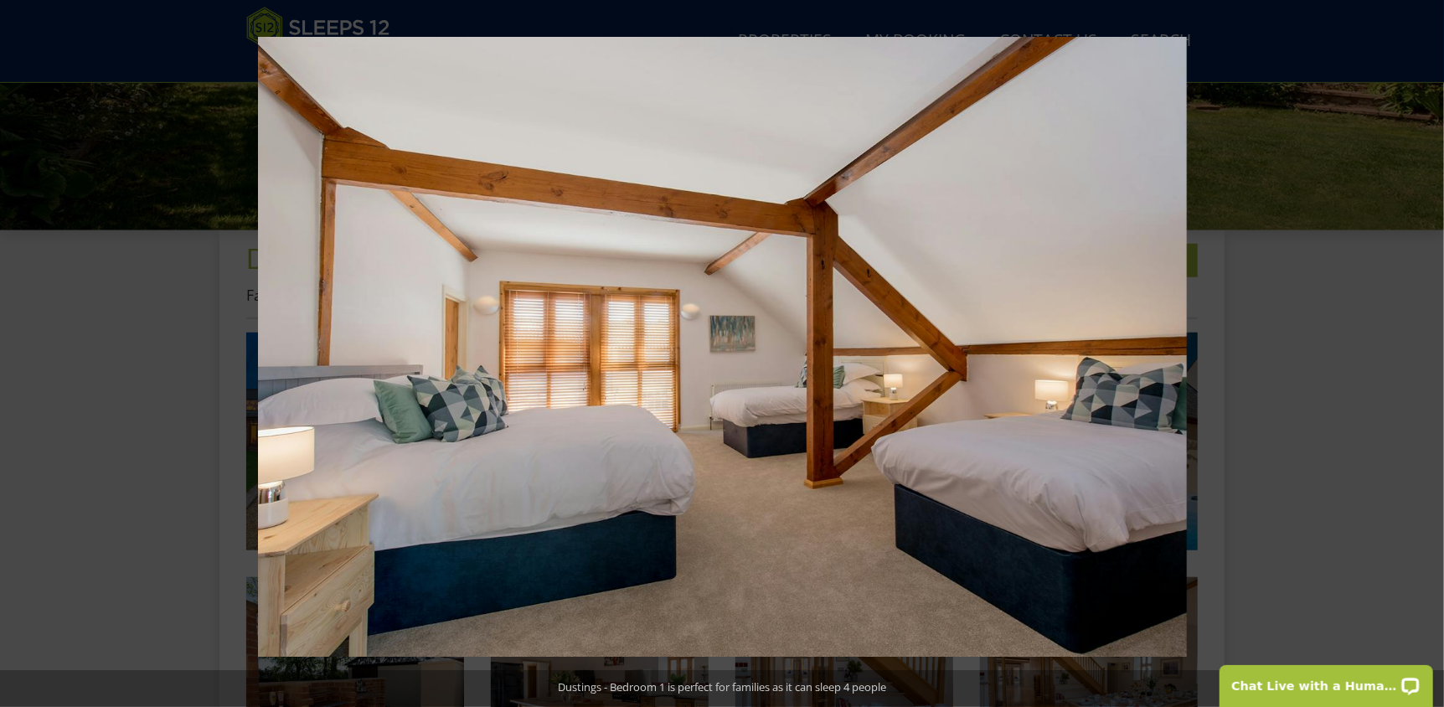
click at [1426, 353] on button at bounding box center [1414, 354] width 59 height 84
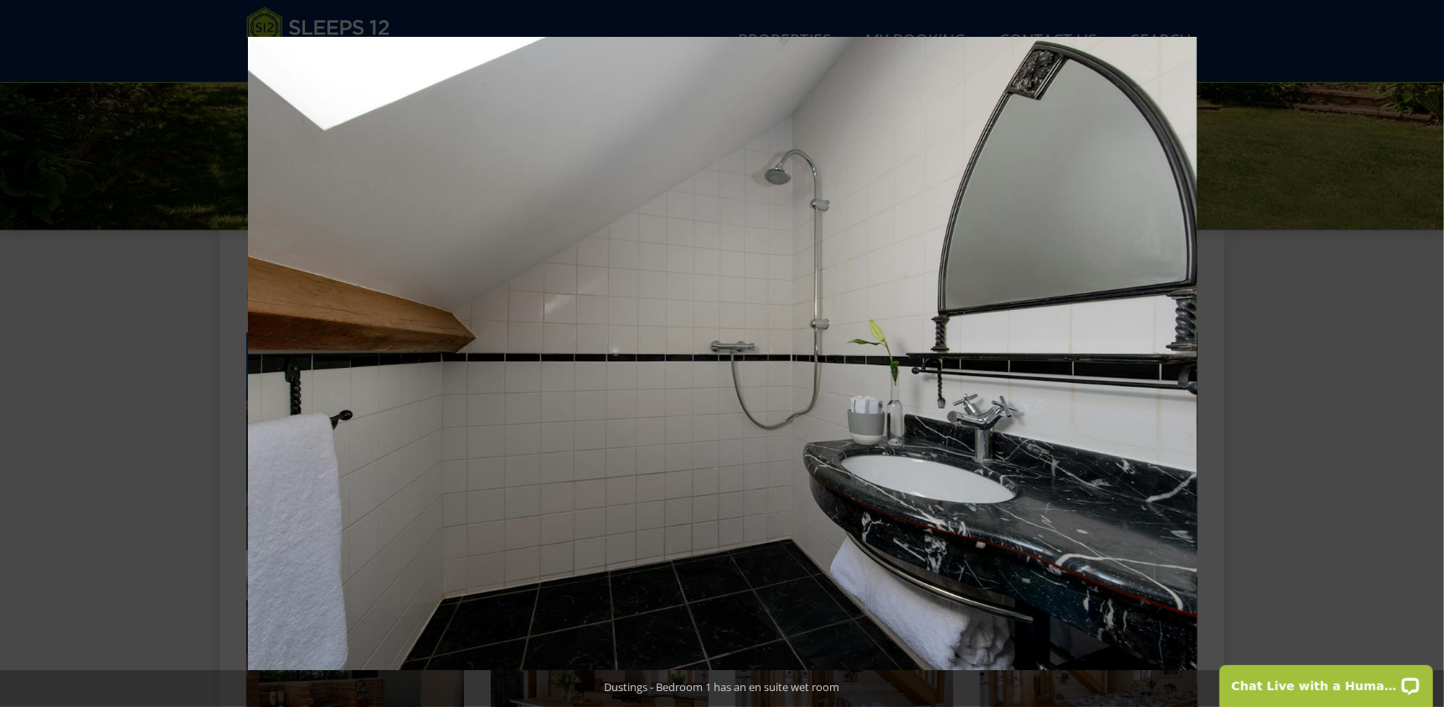
click at [1426, 353] on button at bounding box center [1414, 354] width 59 height 84
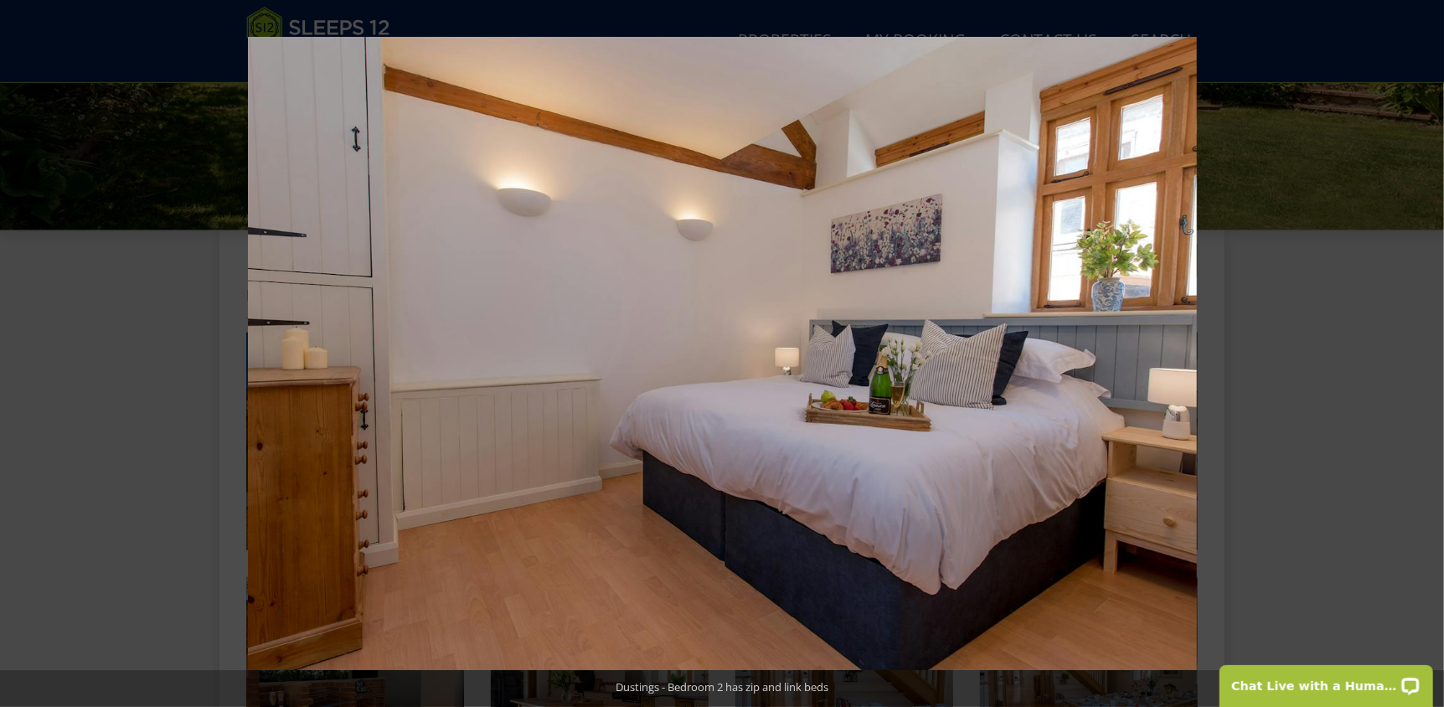
click at [1426, 353] on button at bounding box center [1414, 354] width 59 height 84
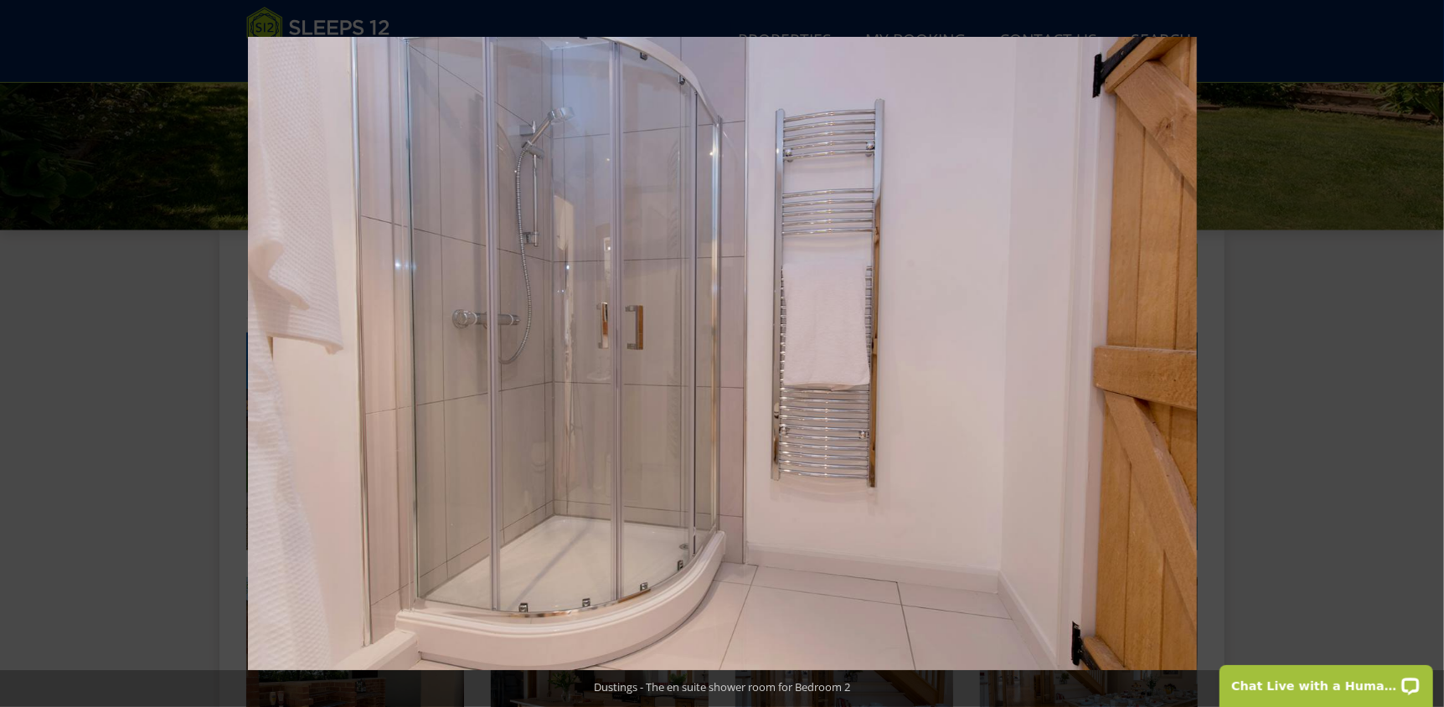
click at [1426, 353] on button at bounding box center [1414, 354] width 59 height 84
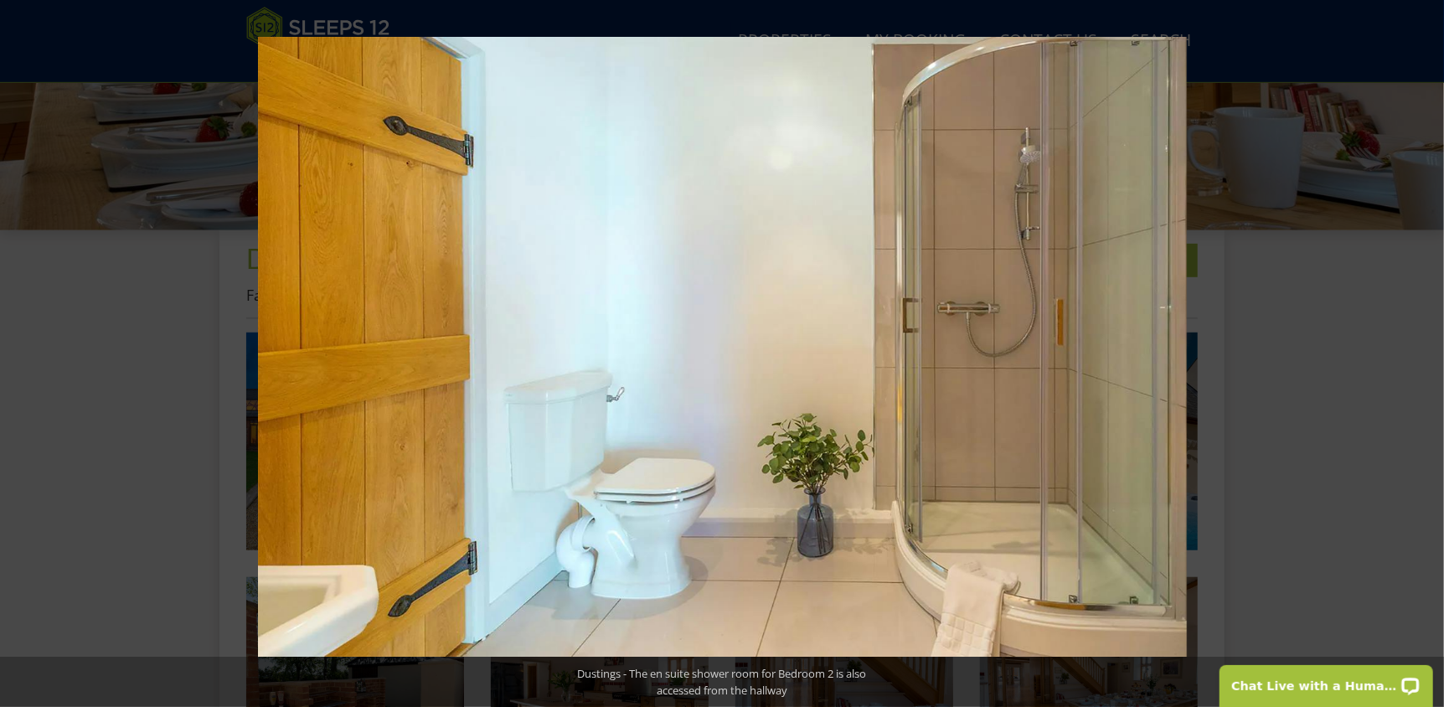
click at [1426, 353] on button at bounding box center [1414, 354] width 59 height 84
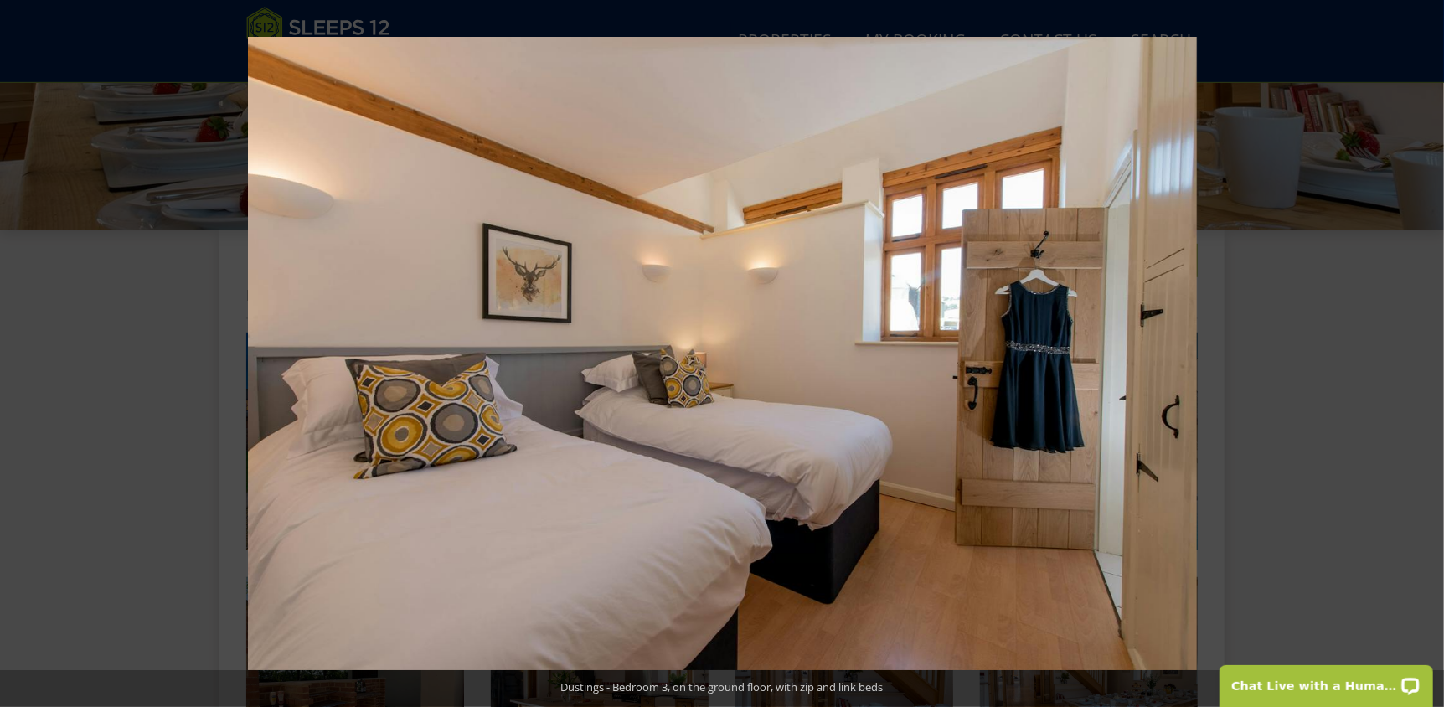
click at [1426, 353] on button at bounding box center [1414, 354] width 59 height 84
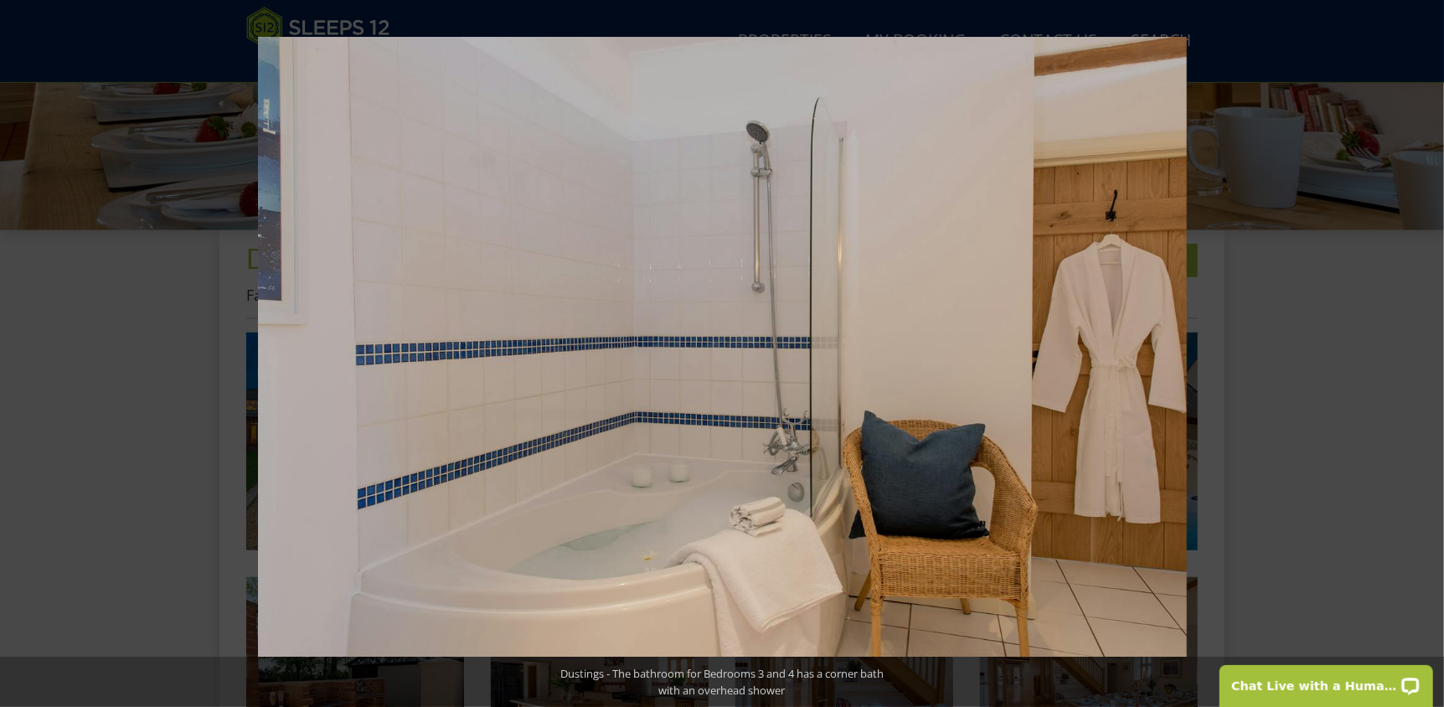
click at [1426, 353] on button at bounding box center [1414, 354] width 59 height 84
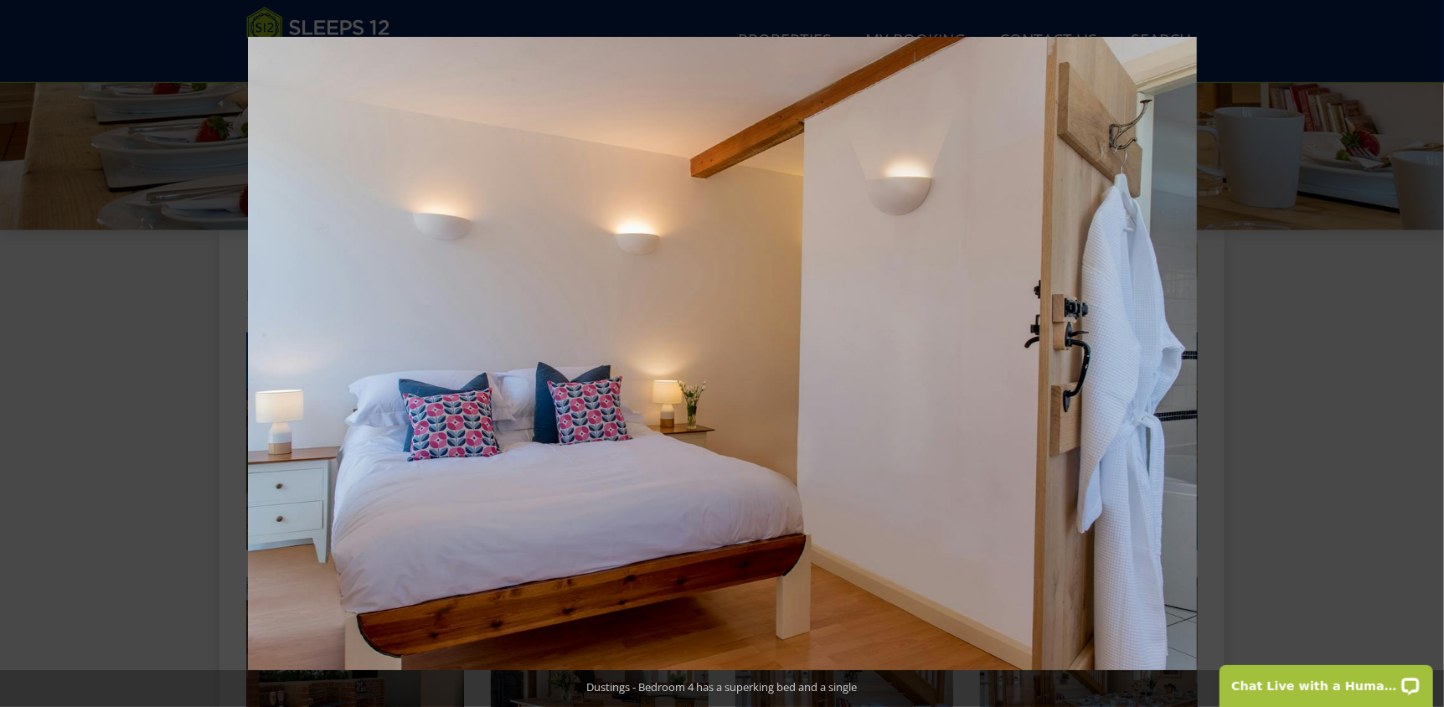
click at [1426, 353] on button at bounding box center [1414, 354] width 59 height 84
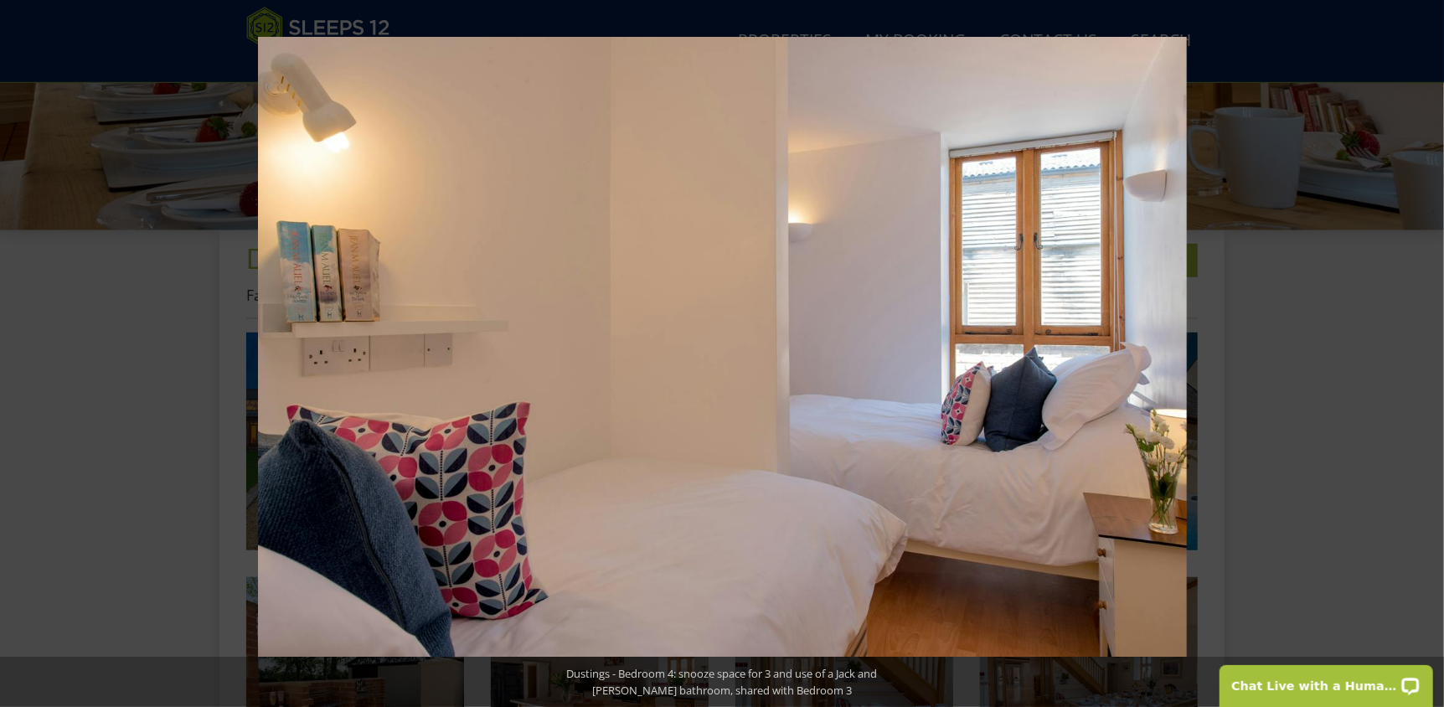
click at [1426, 353] on button at bounding box center [1414, 354] width 59 height 84
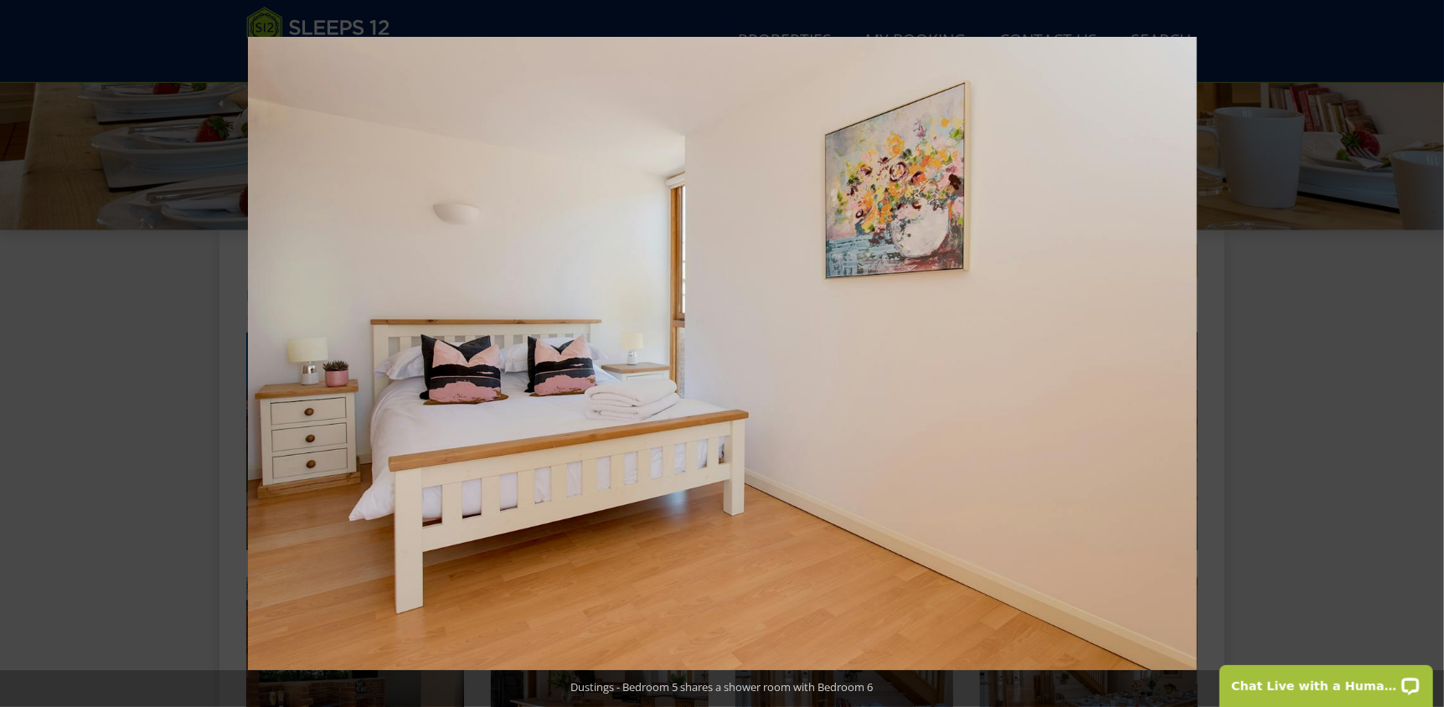
click at [1426, 353] on button at bounding box center [1414, 354] width 59 height 84
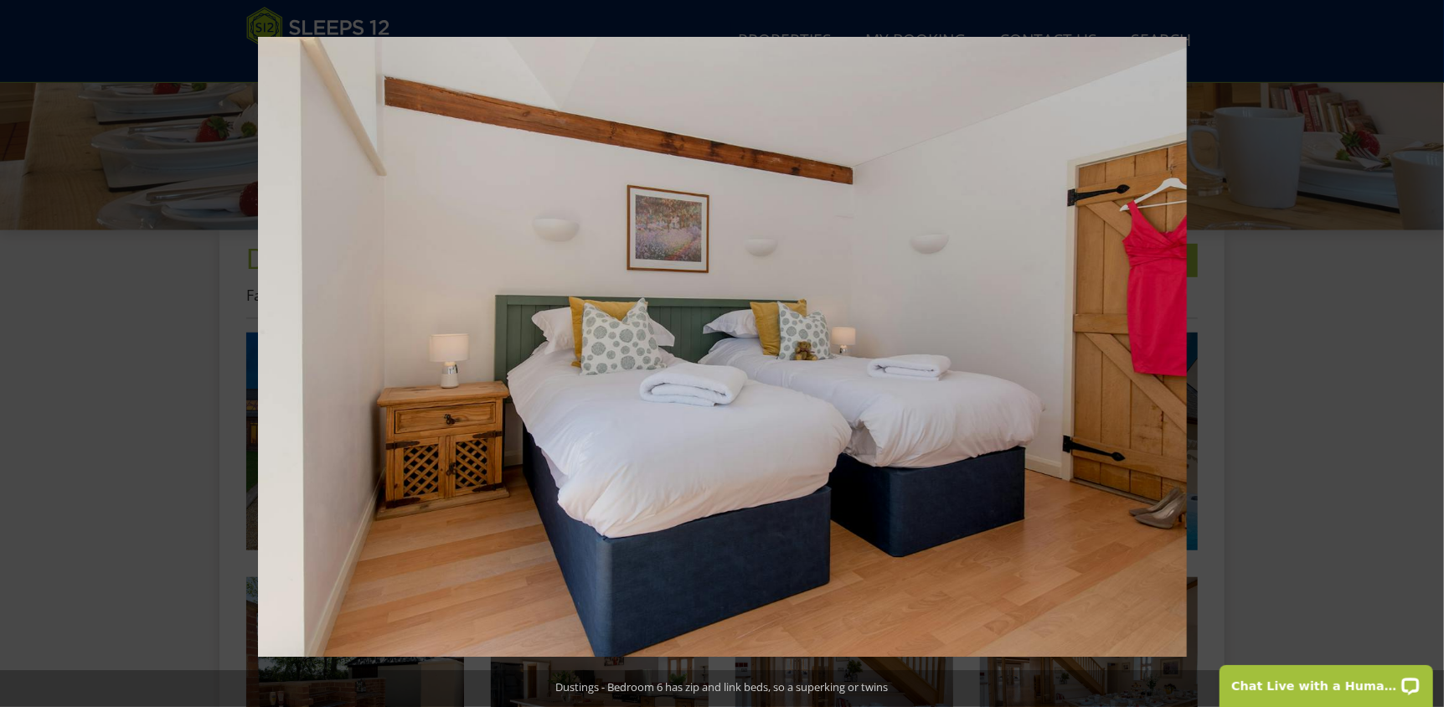
click at [1426, 353] on button at bounding box center [1414, 354] width 59 height 84
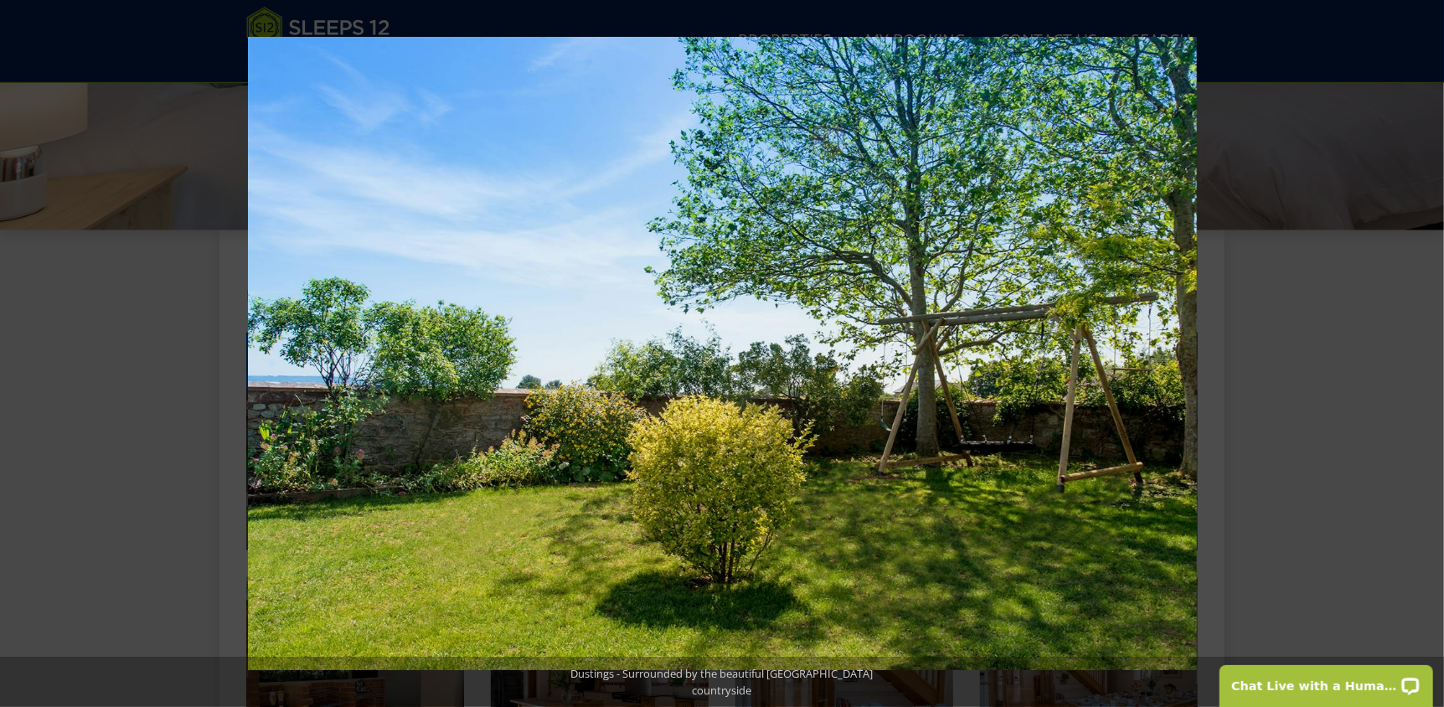
click at [1426, 353] on button at bounding box center [1414, 354] width 59 height 84
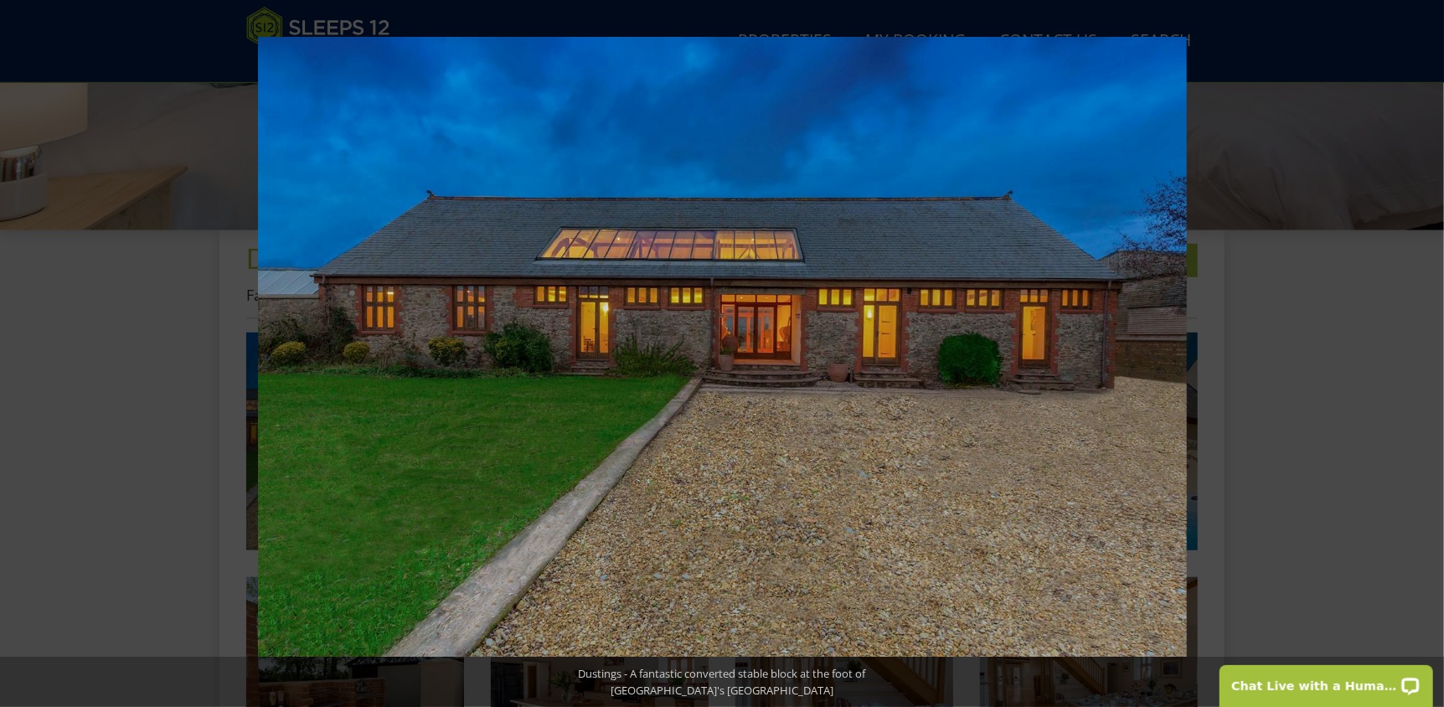
click at [1426, 353] on button at bounding box center [1414, 354] width 59 height 84
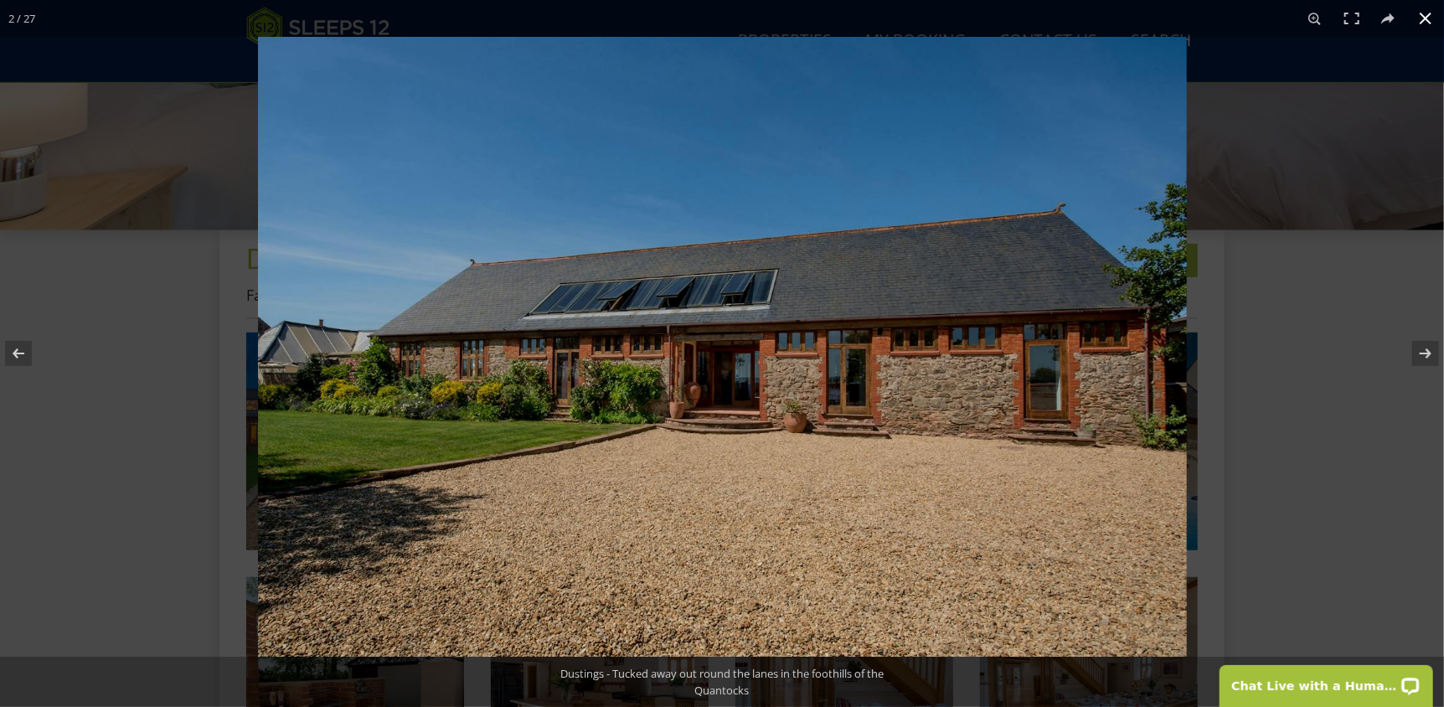
click at [1420, 17] on button at bounding box center [1425, 18] width 37 height 37
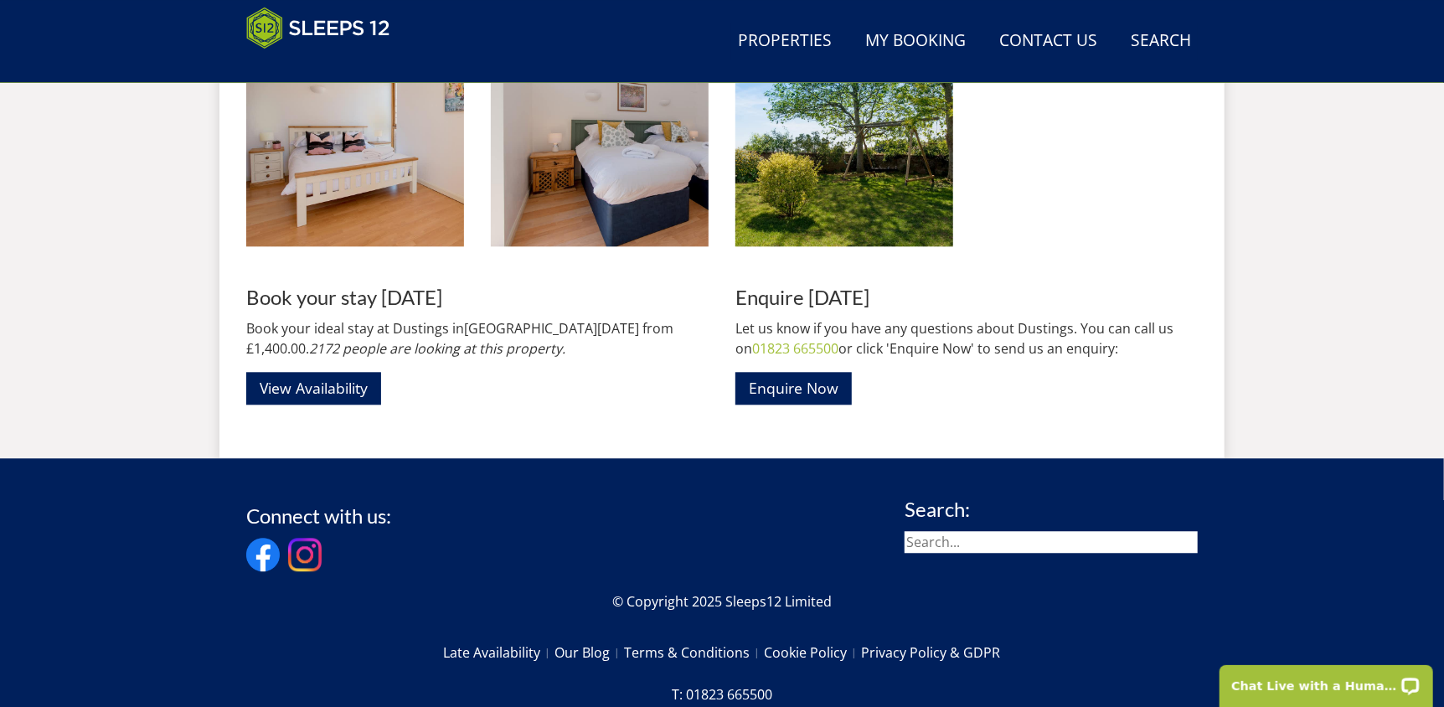
scroll to position [2397, 0]
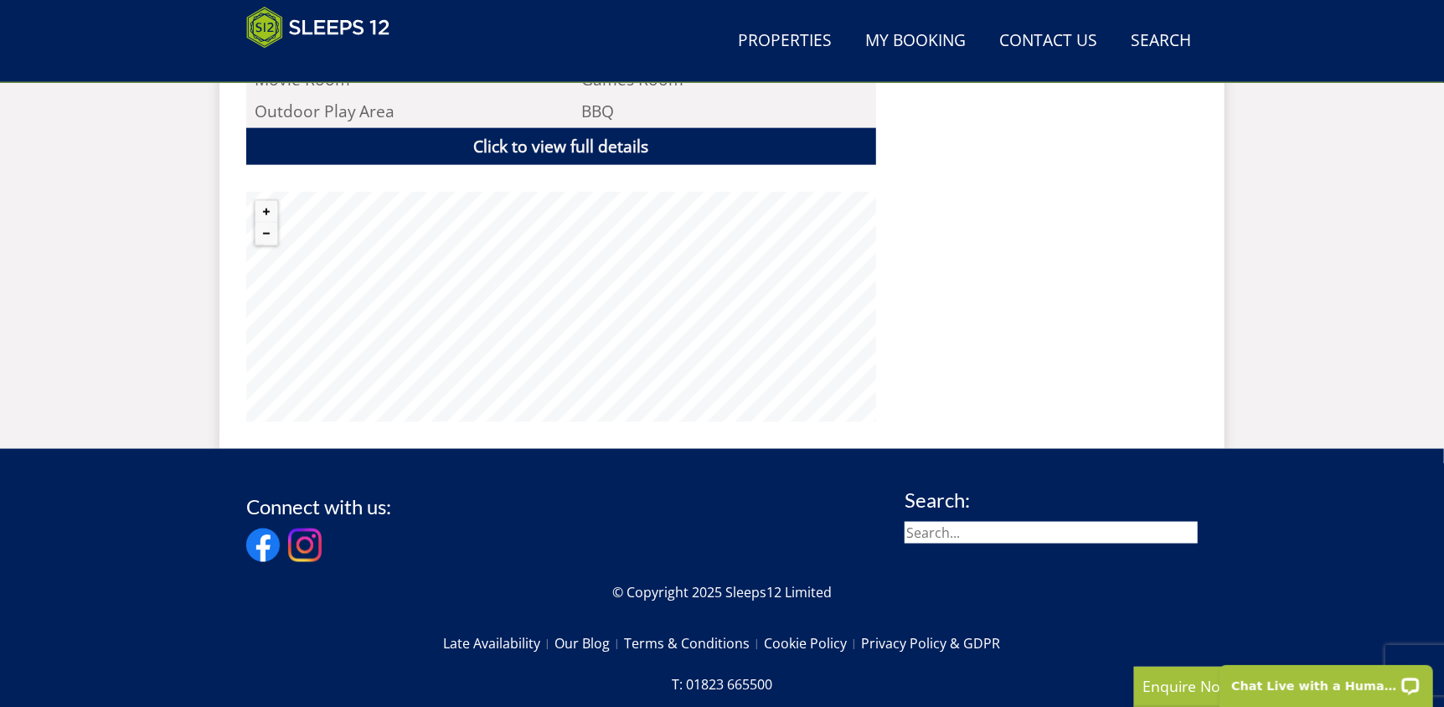
scroll to position [667, 0]
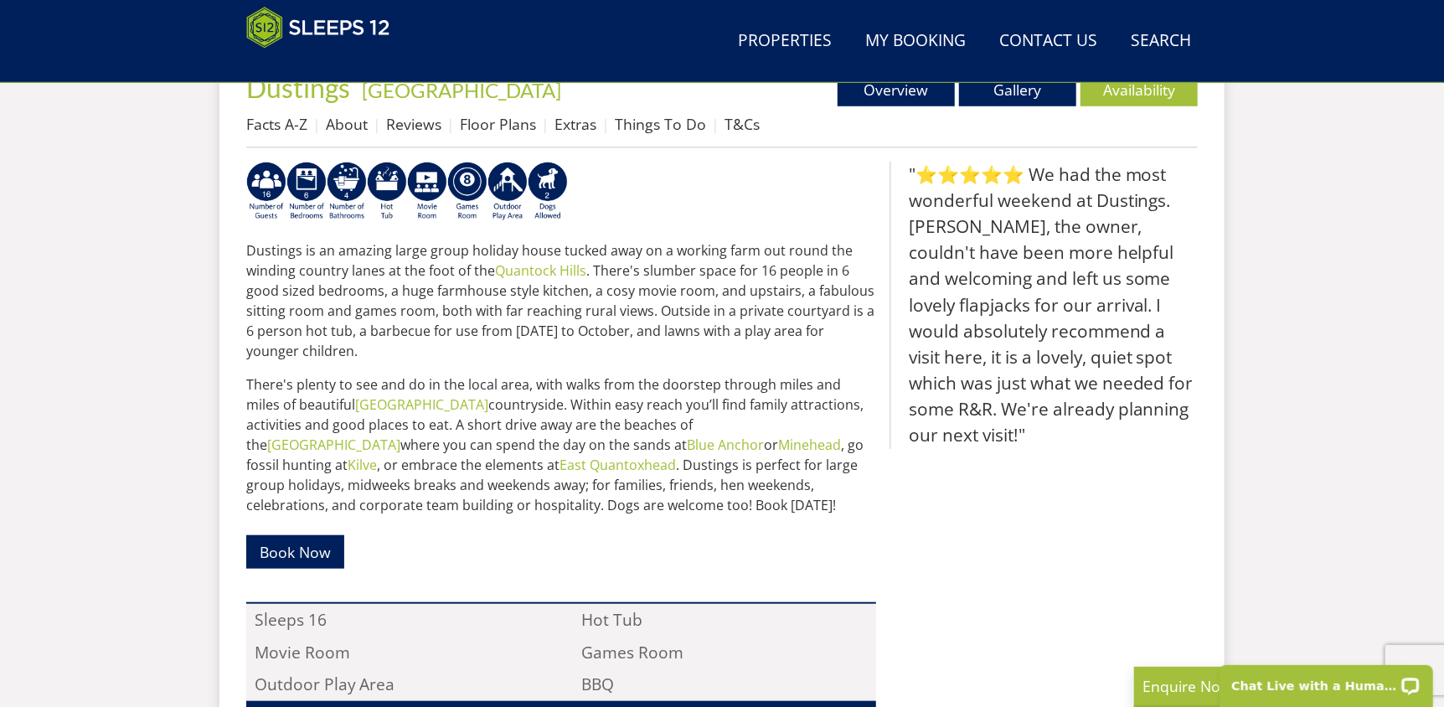
select select "16"
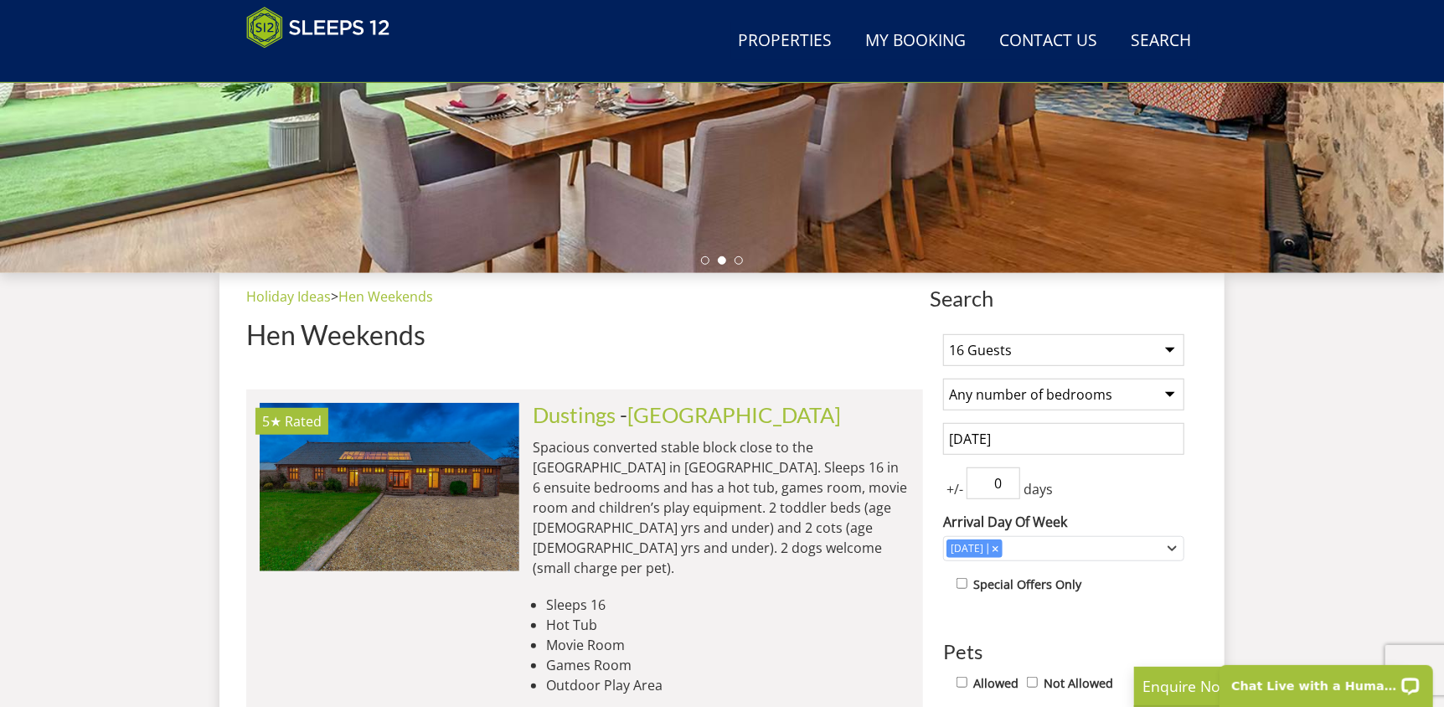
scroll to position [271, 0]
